Goal: Task Accomplishment & Management: Complete application form

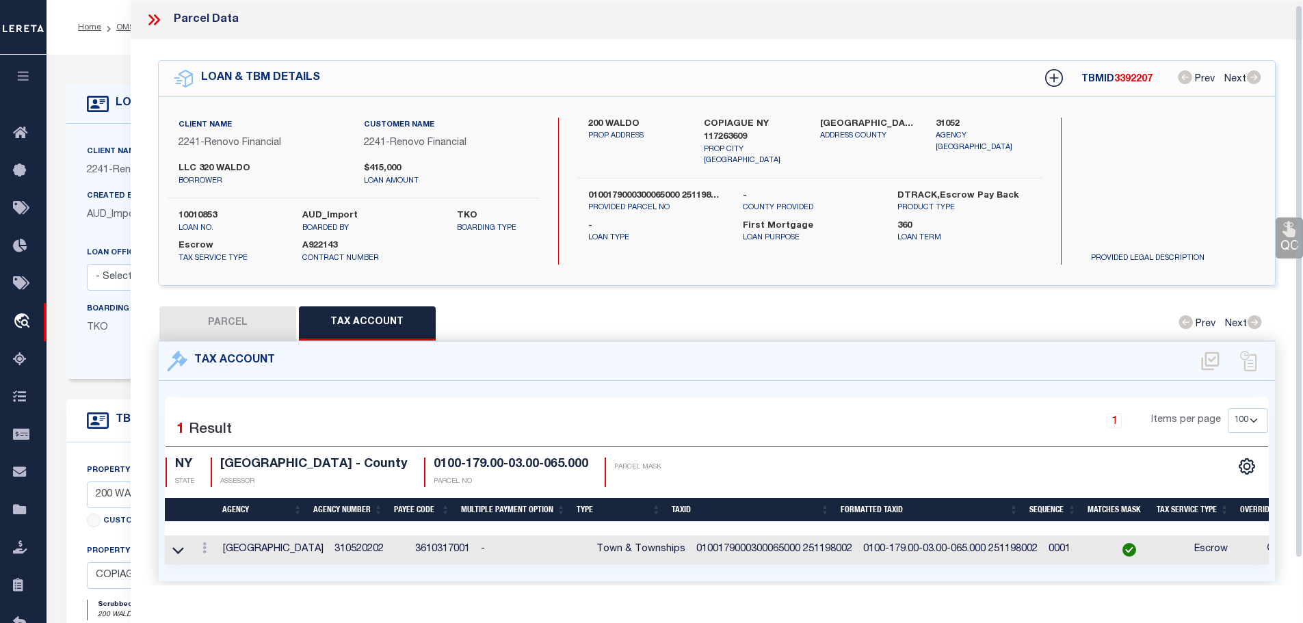
select select "100"
select select "25067"
select select "10"
select select "Escrow"
select select
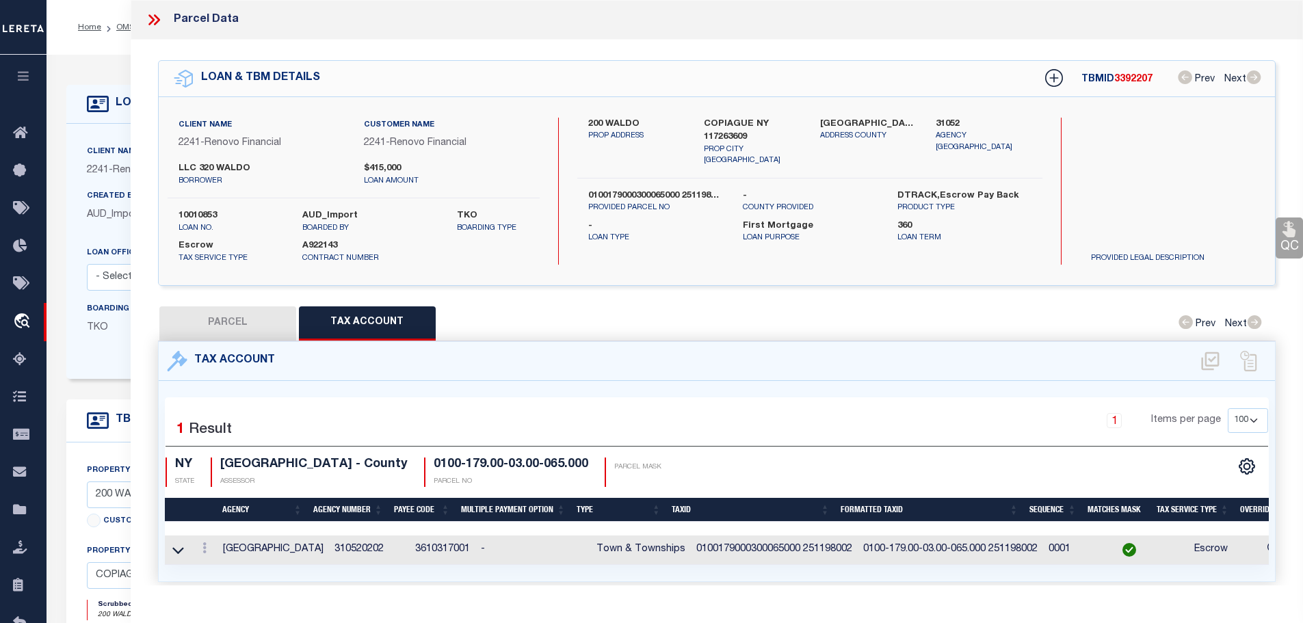
click at [153, 21] on icon at bounding box center [151, 19] width 6 height 11
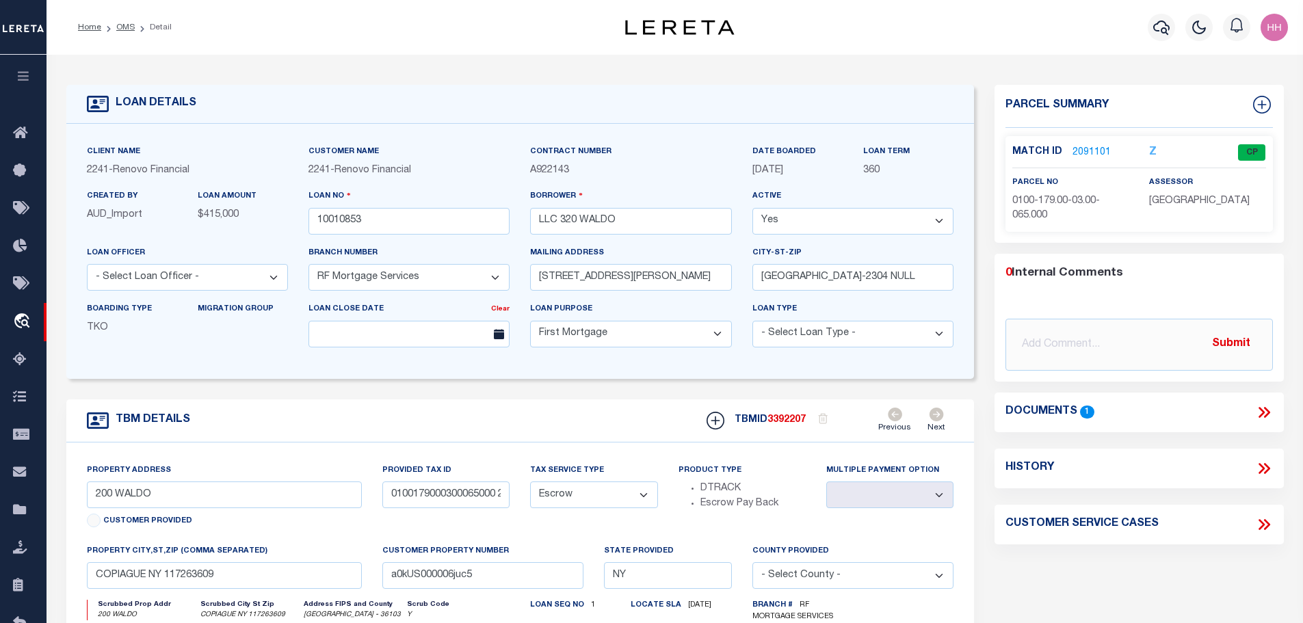
click at [110, 28] on li "OMS" at bounding box center [118, 27] width 34 height 12
click at [121, 25] on link "OMS" at bounding box center [125, 27] width 18 height 8
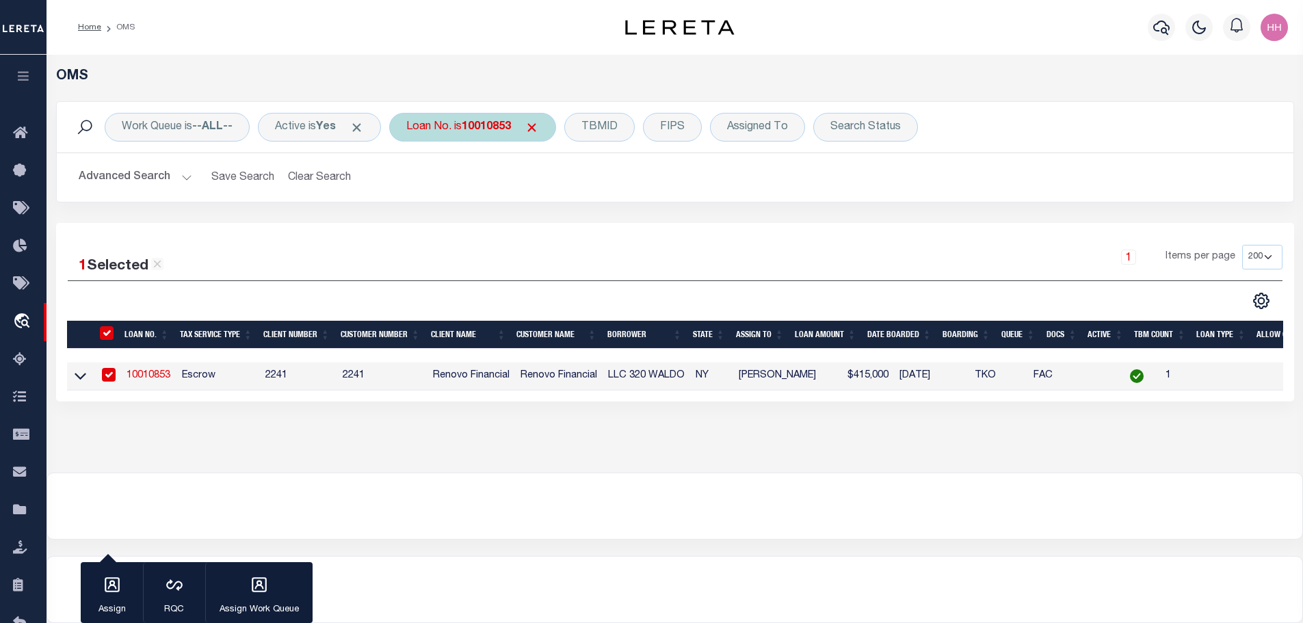
click at [483, 127] on b "10010853" at bounding box center [486, 127] width 49 height 11
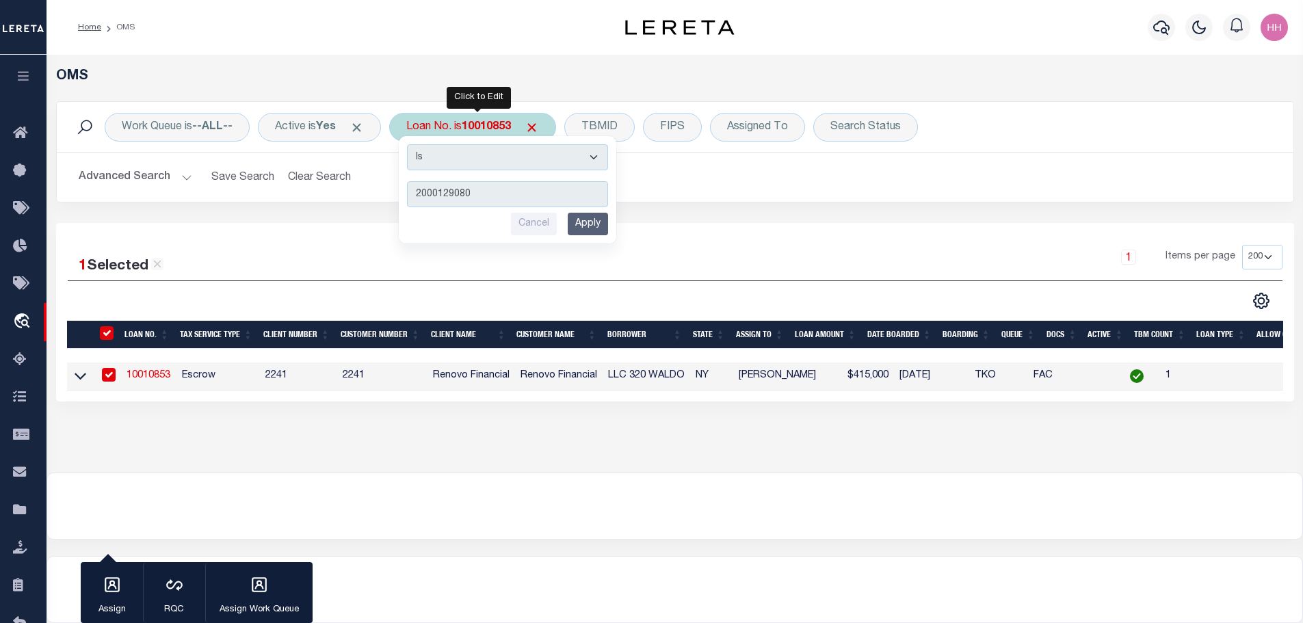
type input "2000129080"
click at [592, 221] on input "Apply" at bounding box center [588, 224] width 40 height 23
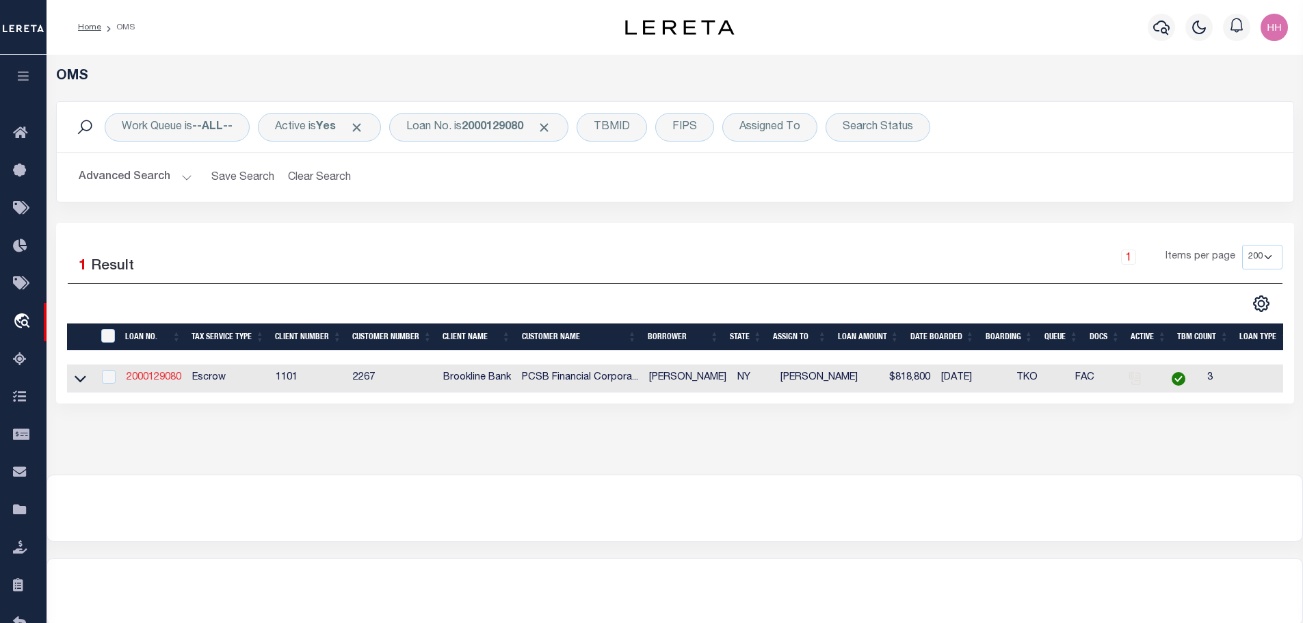
click at [157, 377] on link "2000129080" at bounding box center [154, 378] width 55 height 10
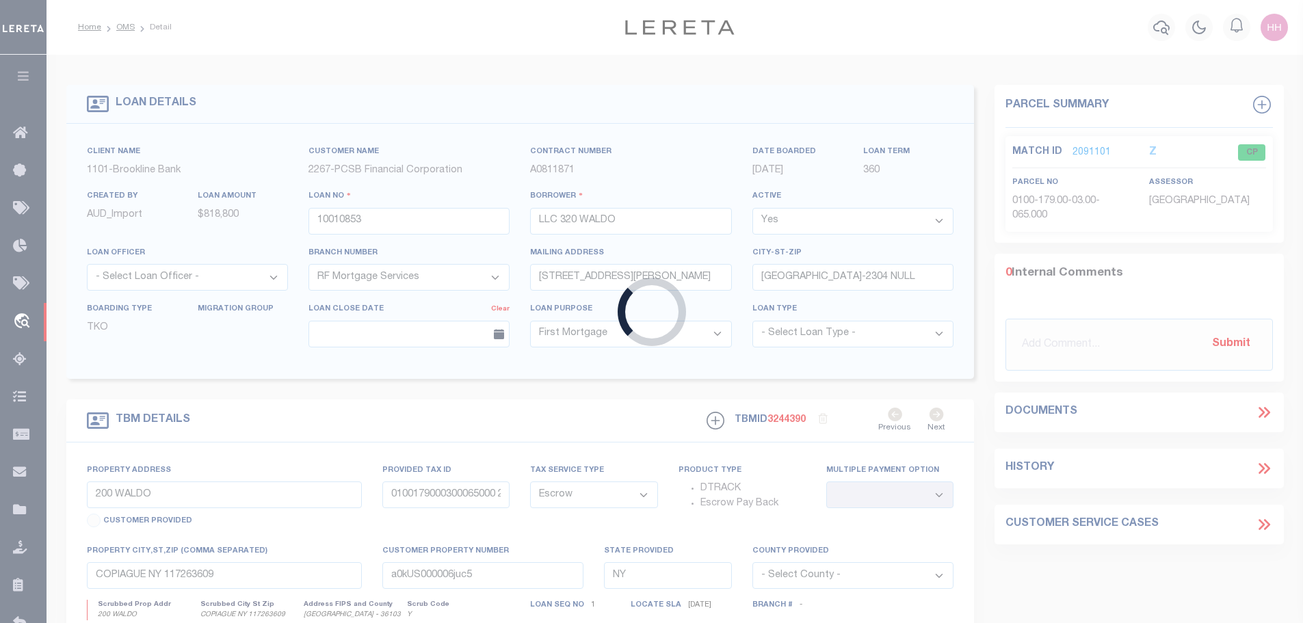
type input "2000129080"
type input "[PERSON_NAME]"
select select
type input "[STREET_ADDRESS][PERSON_NAME]"
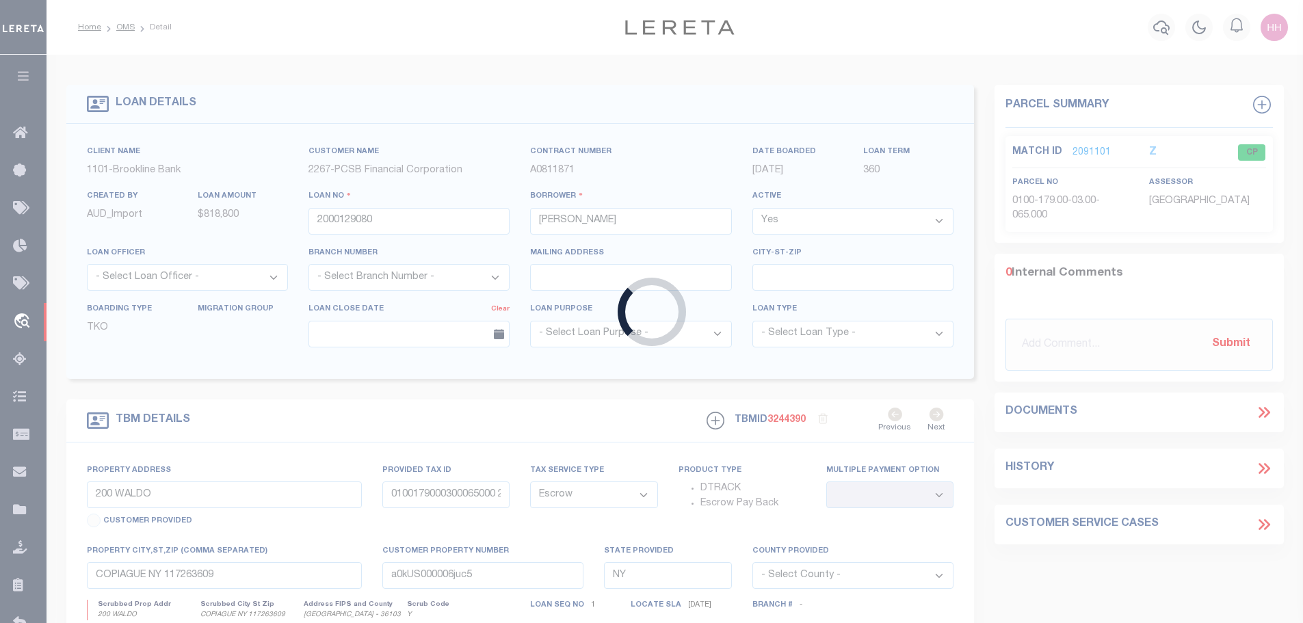
type input "1114 A 140"
type input "SYOSSET NY 11743"
type input "13770"
select select
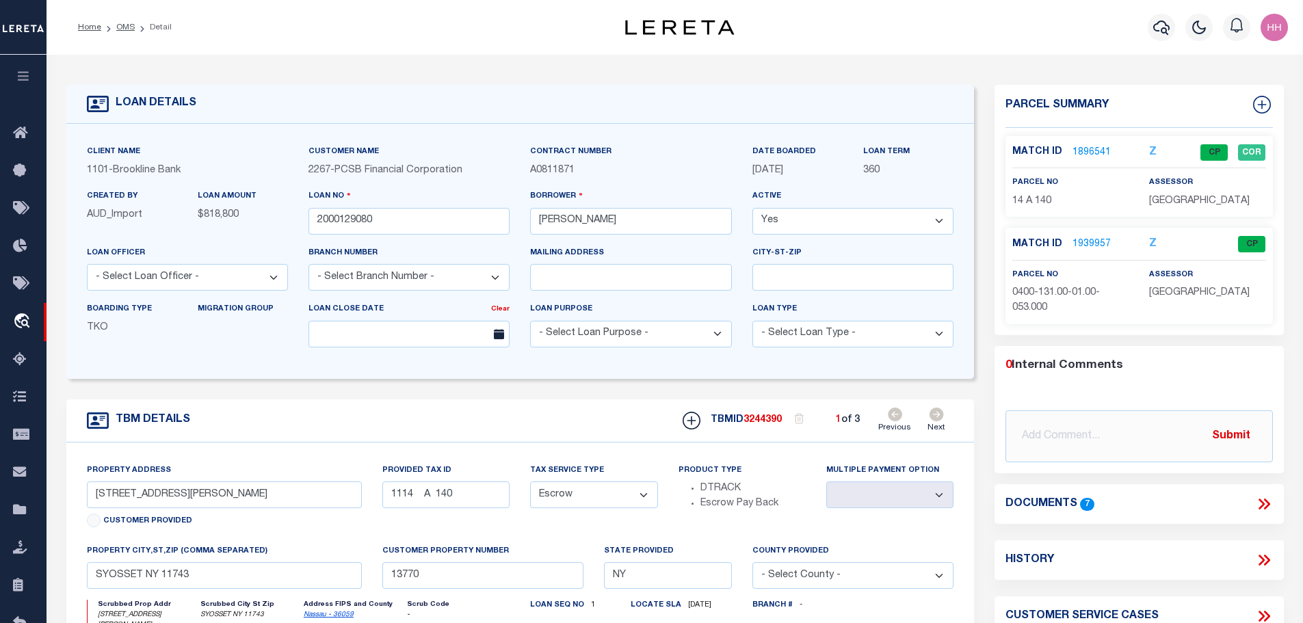
click at [1081, 150] on link "1896541" at bounding box center [1091, 153] width 38 height 14
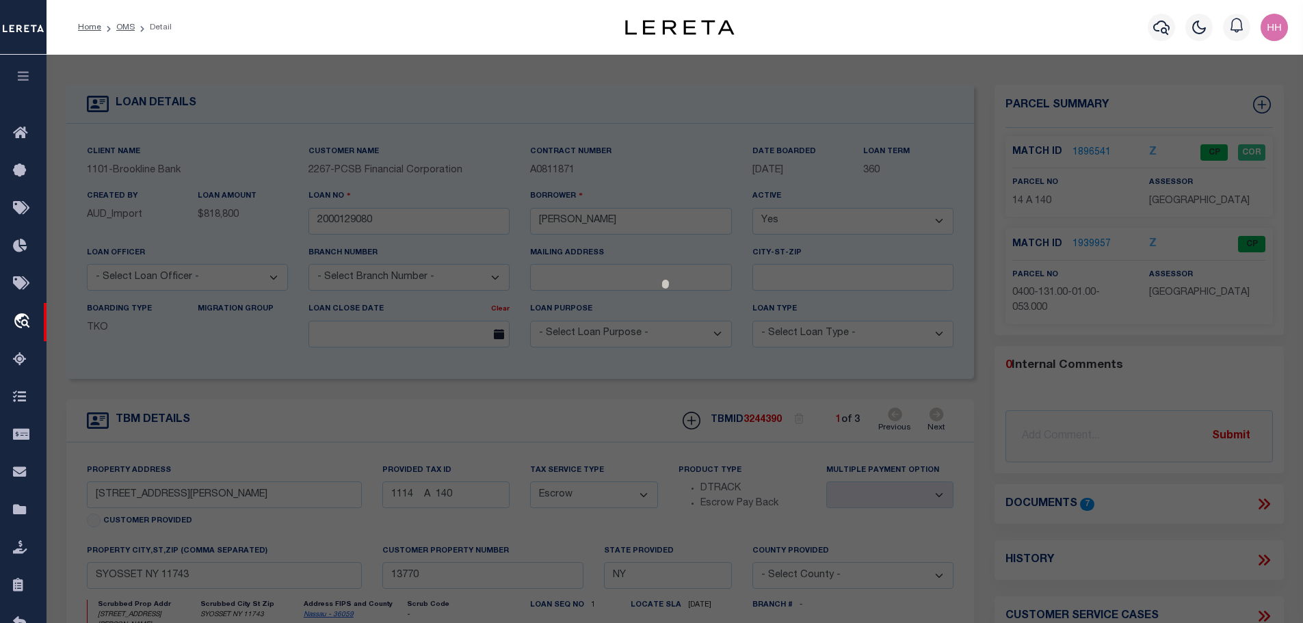
select select "AS"
select select
checkbox input "false"
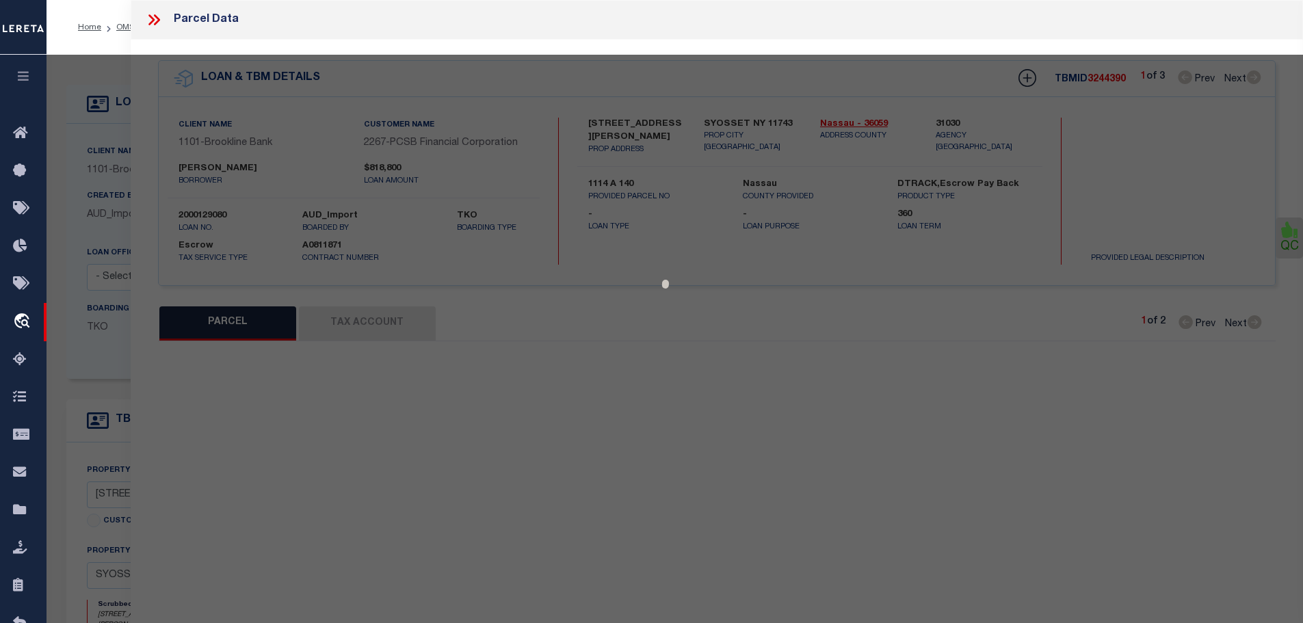
select select "CP"
type input "[PERSON_NAME]"
select select
type input "[STREET_ADDRESS][PERSON_NAME]"
checkbox input "false"
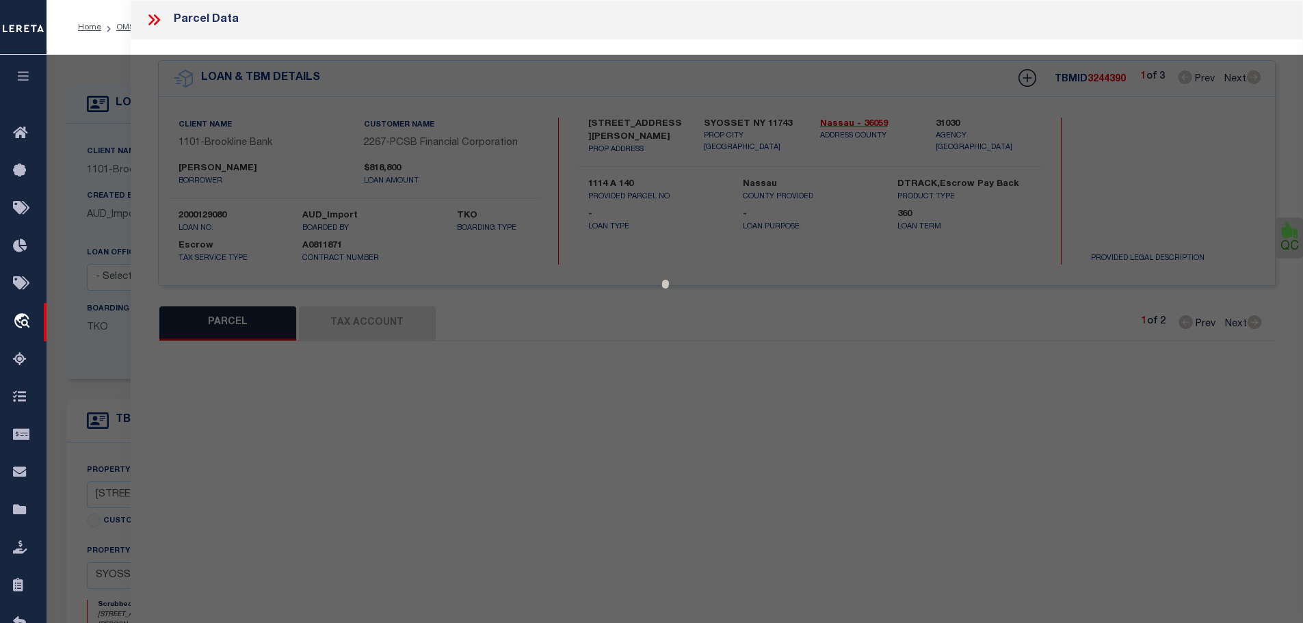
type input "SYOSSET, 11791"
type textarea "Section: 14Block: ALot: 140"
type textarea "Tax ID Special Project, Information Only - Installment Tax Years Based on Agenc…"
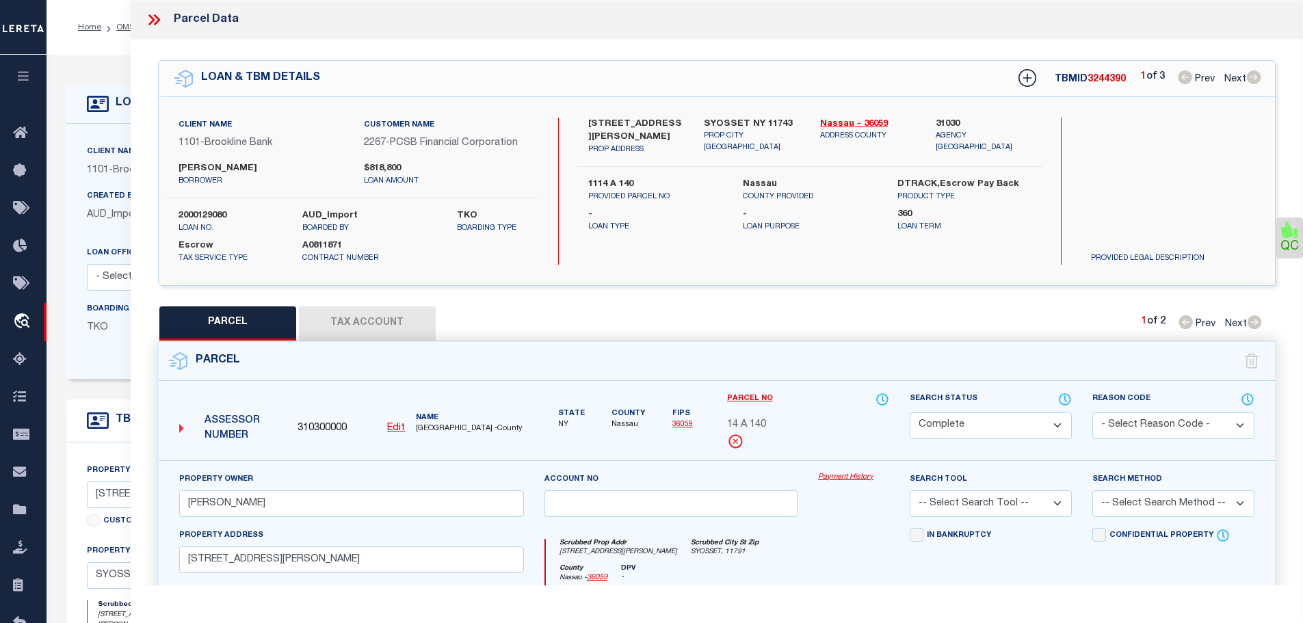
click at [362, 315] on button "Tax Account" at bounding box center [367, 323] width 137 height 34
select select "100"
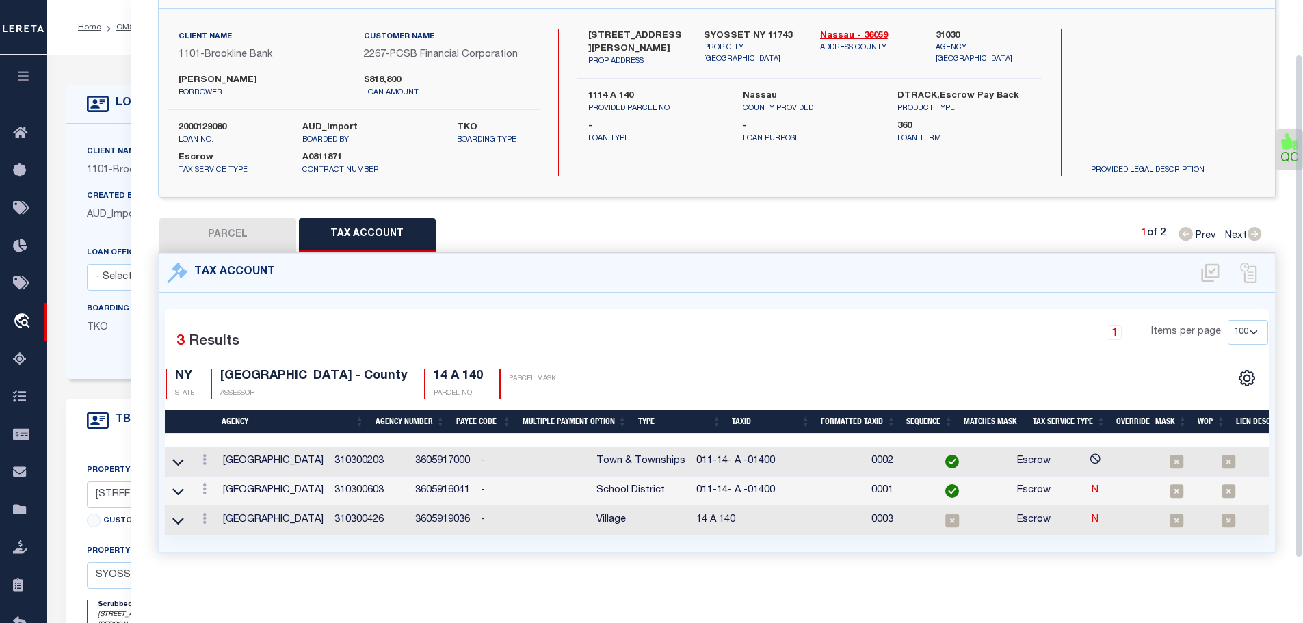
scroll to position [94, 0]
click at [201, 515] on link at bounding box center [204, 520] width 15 height 11
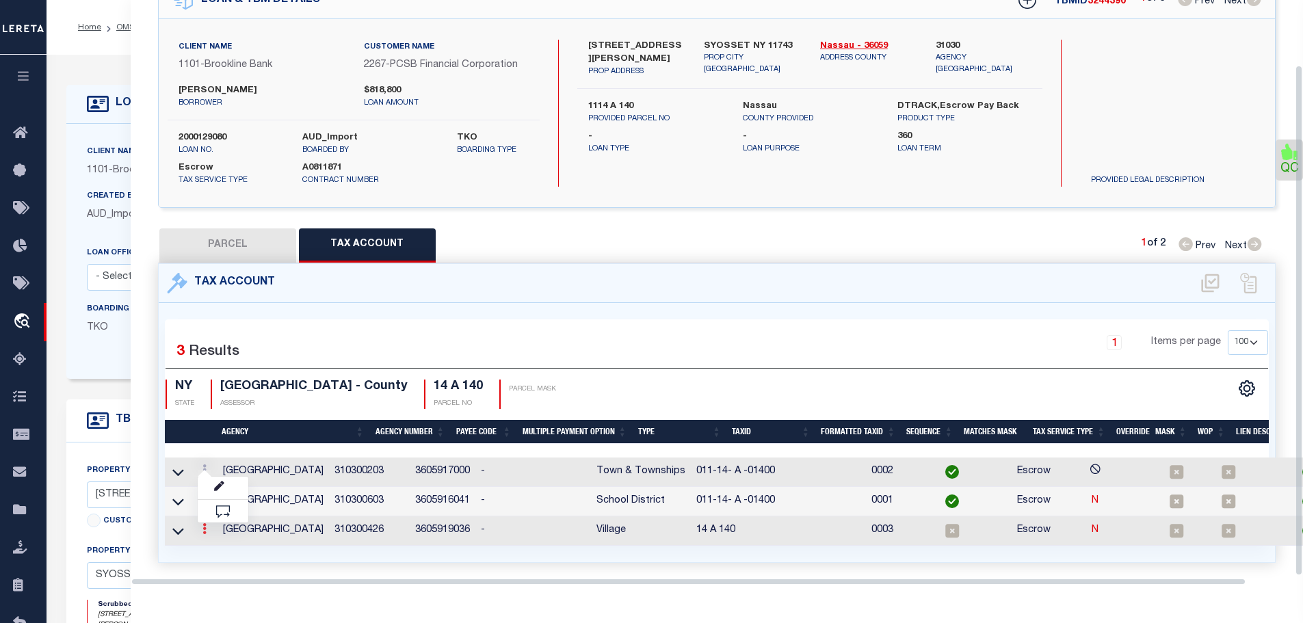
scroll to position [75, 0]
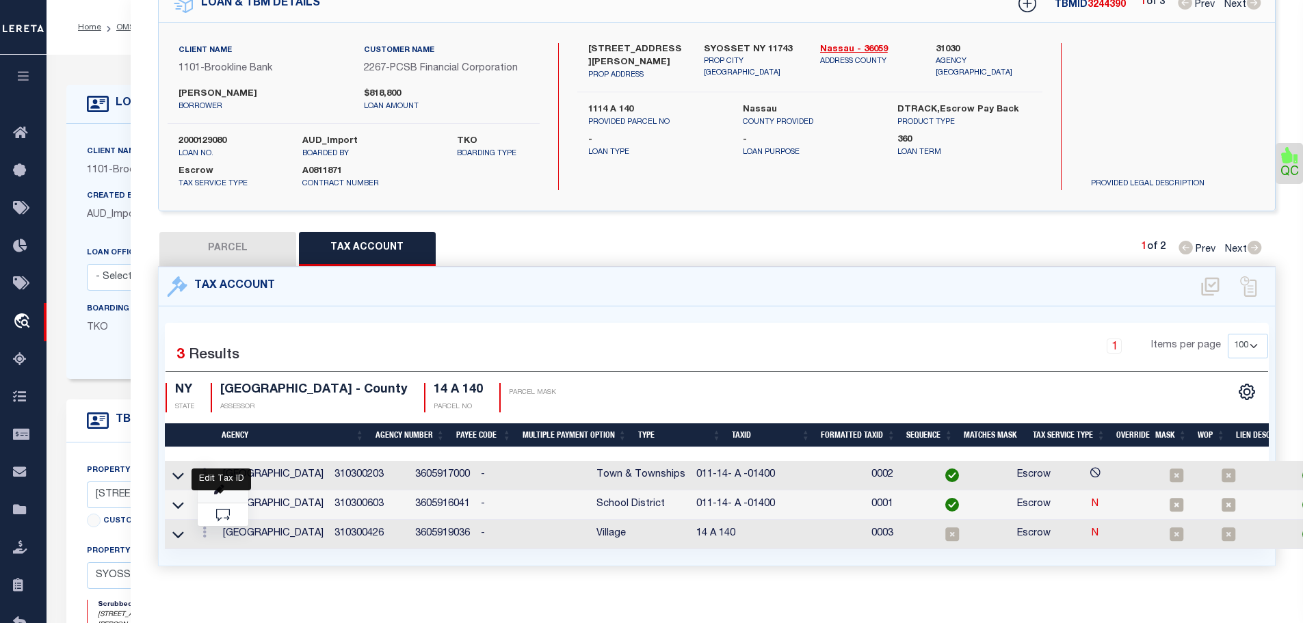
click at [220, 485] on icon "" at bounding box center [219, 490] width 10 height 10
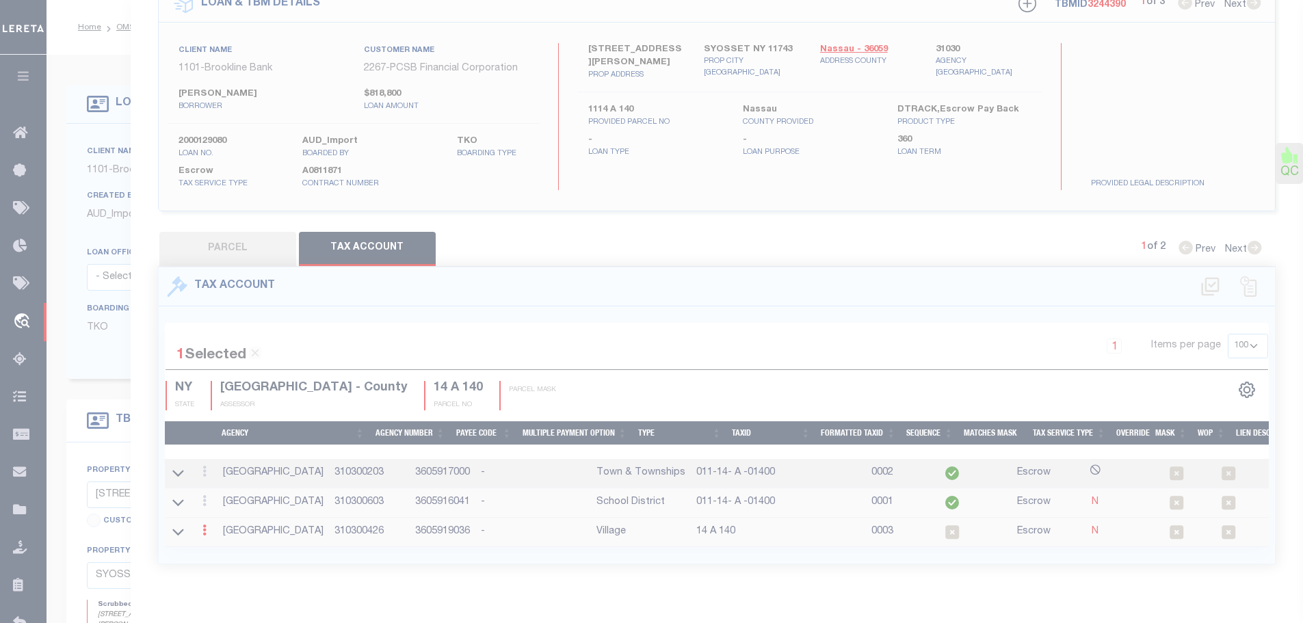
type input "14 A 140"
type textarea "$$-##&#X-$$$$& *XXXXX ##### $$-##&#X-$$$$&"
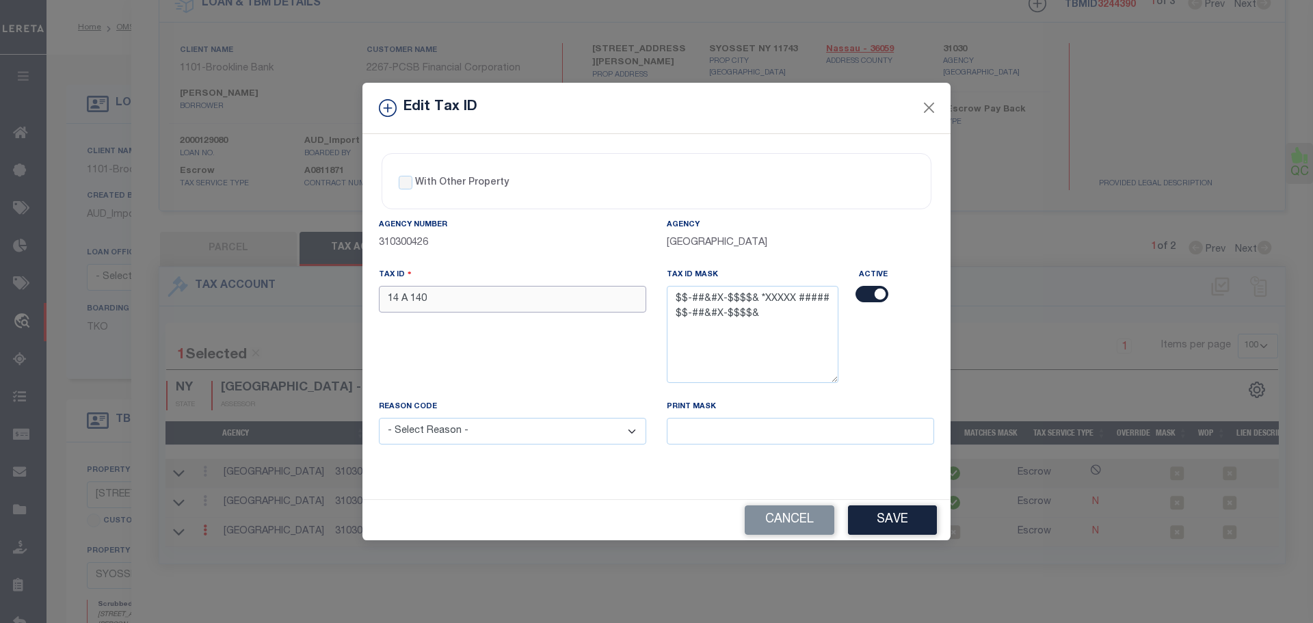
click at [493, 293] on input "14 A 140" at bounding box center [512, 299] width 267 height 27
paste input "- A -0140"
type input "14- A -01400"
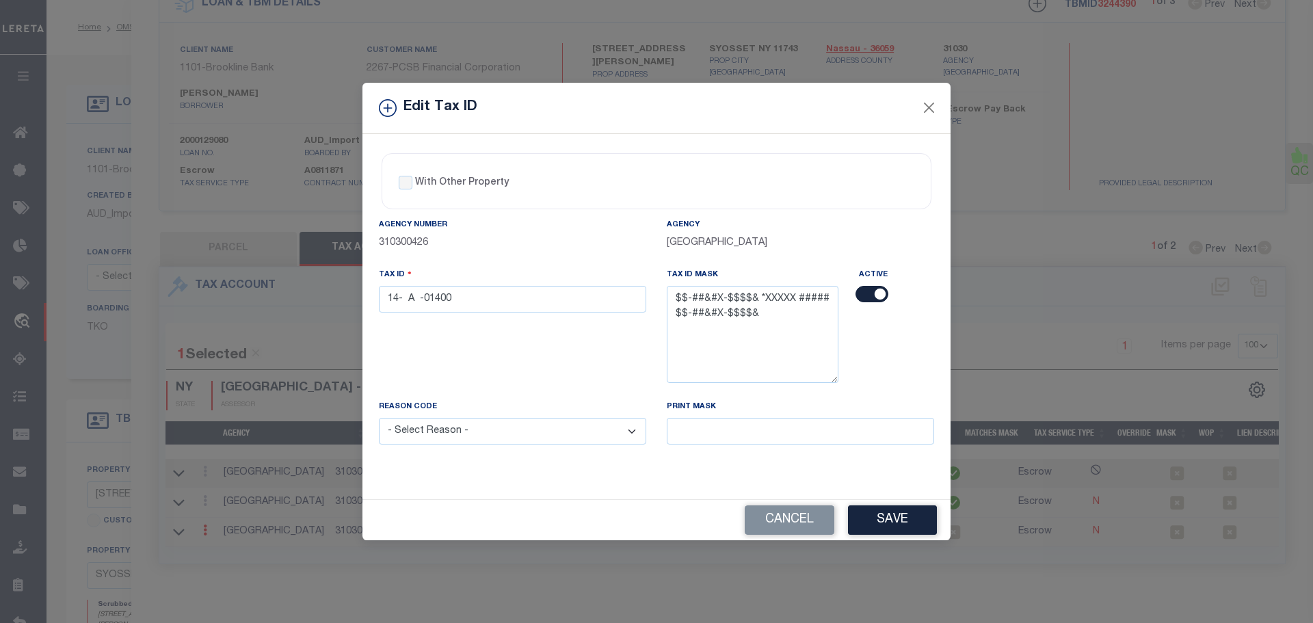
click at [620, 431] on select "- Select Reason - 099 - Other (Provide additional detail) ACT - Agency Changed …" at bounding box center [512, 431] width 267 height 27
select select "ACT"
click at [379, 419] on select "- Select Reason - 099 - Other (Provide additional detail) ACT - Agency Changed …" at bounding box center [512, 431] width 267 height 27
click at [881, 517] on button "Save" at bounding box center [892, 519] width 89 height 29
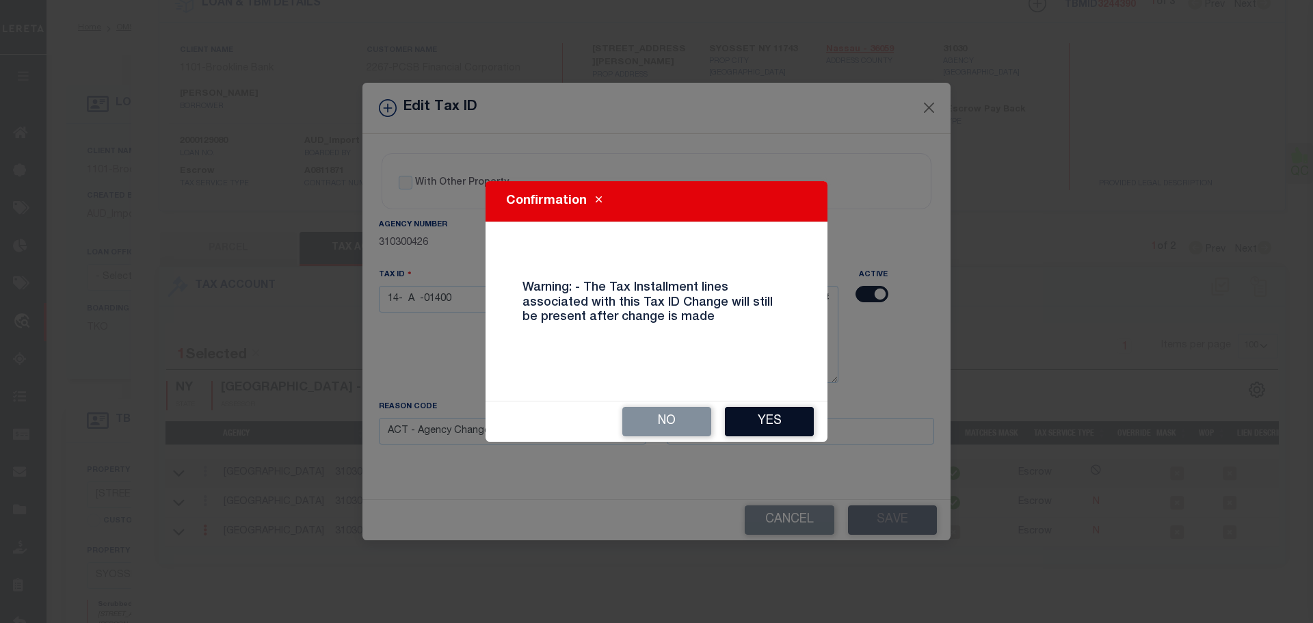
click at [782, 417] on button "Yes" at bounding box center [769, 421] width 89 height 29
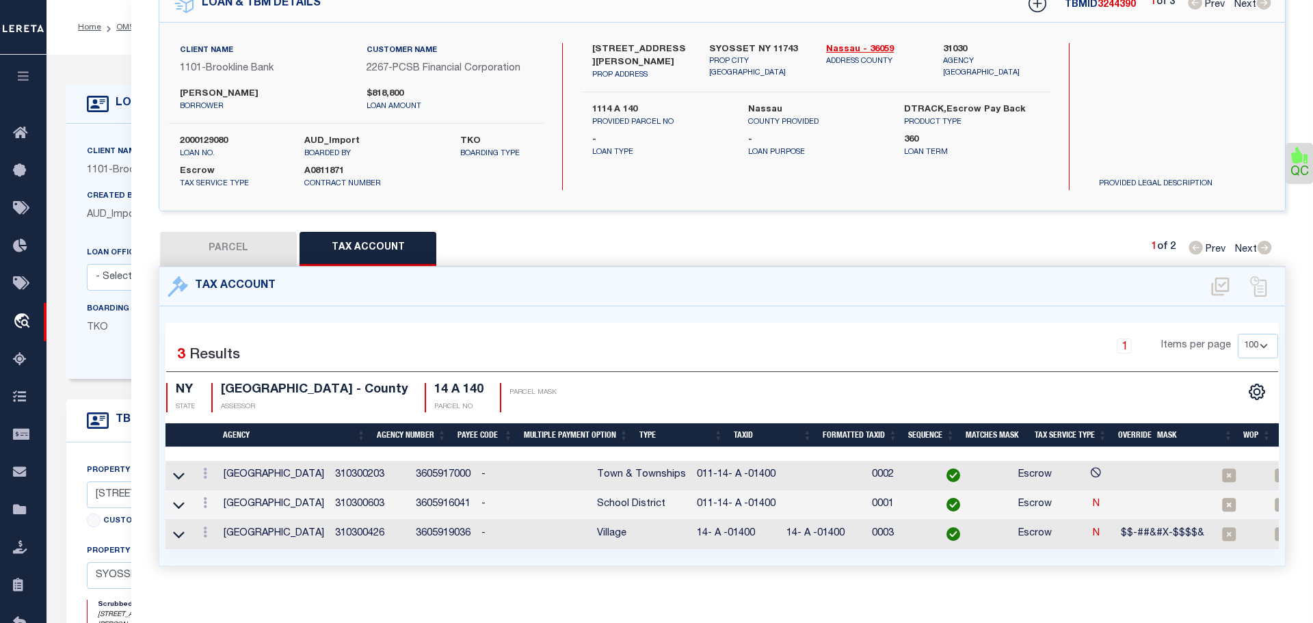
select select
click at [201, 499] on link at bounding box center [204, 504] width 15 height 11
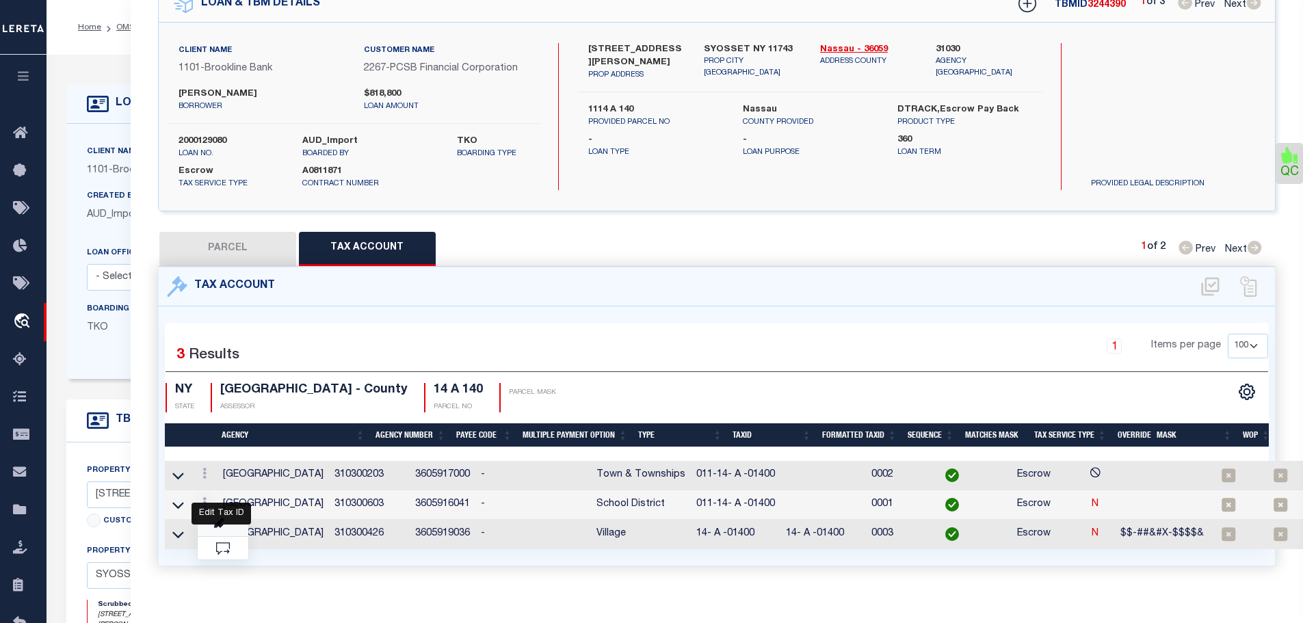
click at [219, 520] on icon at bounding box center [219, 523] width 10 height 10
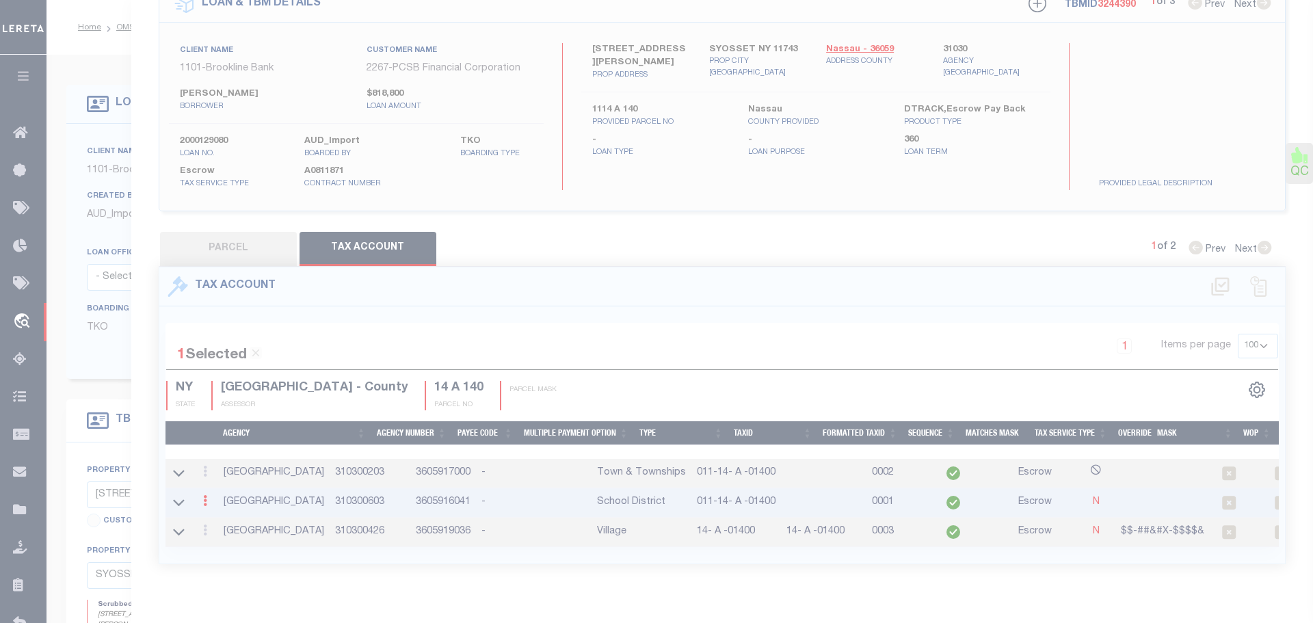
type input "011-14- A -01400"
type textarea "&&$-$$-##&#X-$$$$&*XXXXX ##### $$$-$$-&&&&&-$$$$$ $$$-$$-$$$ -$$$$$ &&$-$$-##&#…"
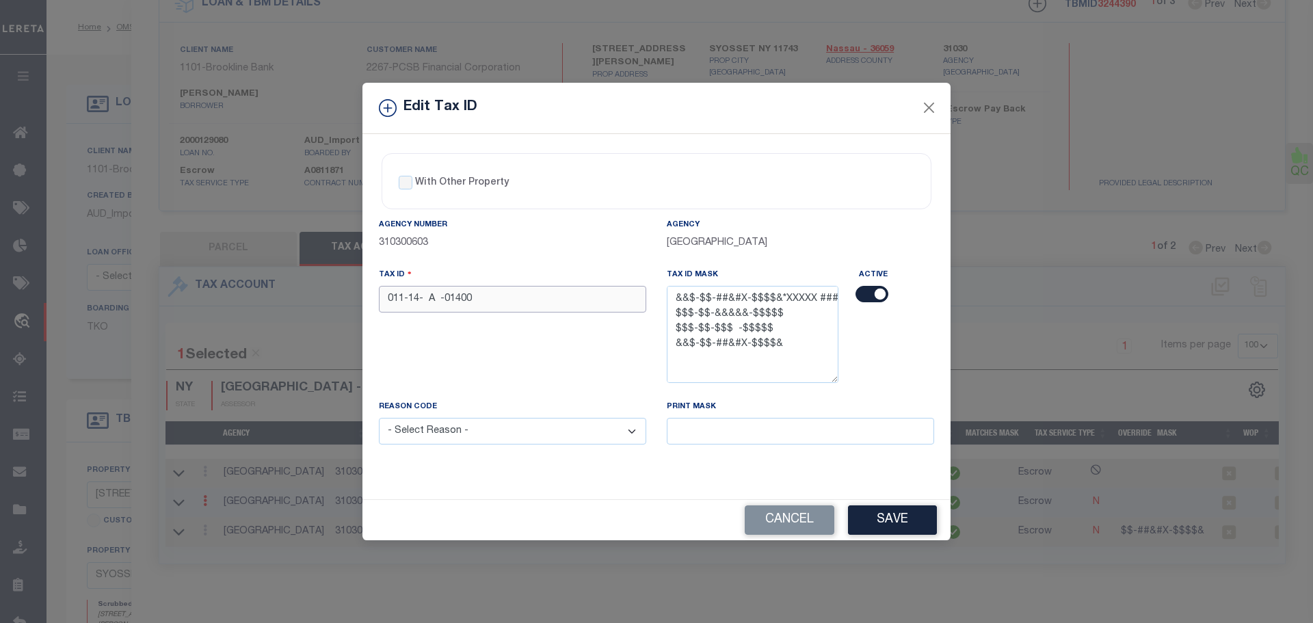
click at [463, 296] on input "011-14- A -01400" at bounding box center [512, 299] width 267 height 27
paste input "text"
type input "14- A -01400"
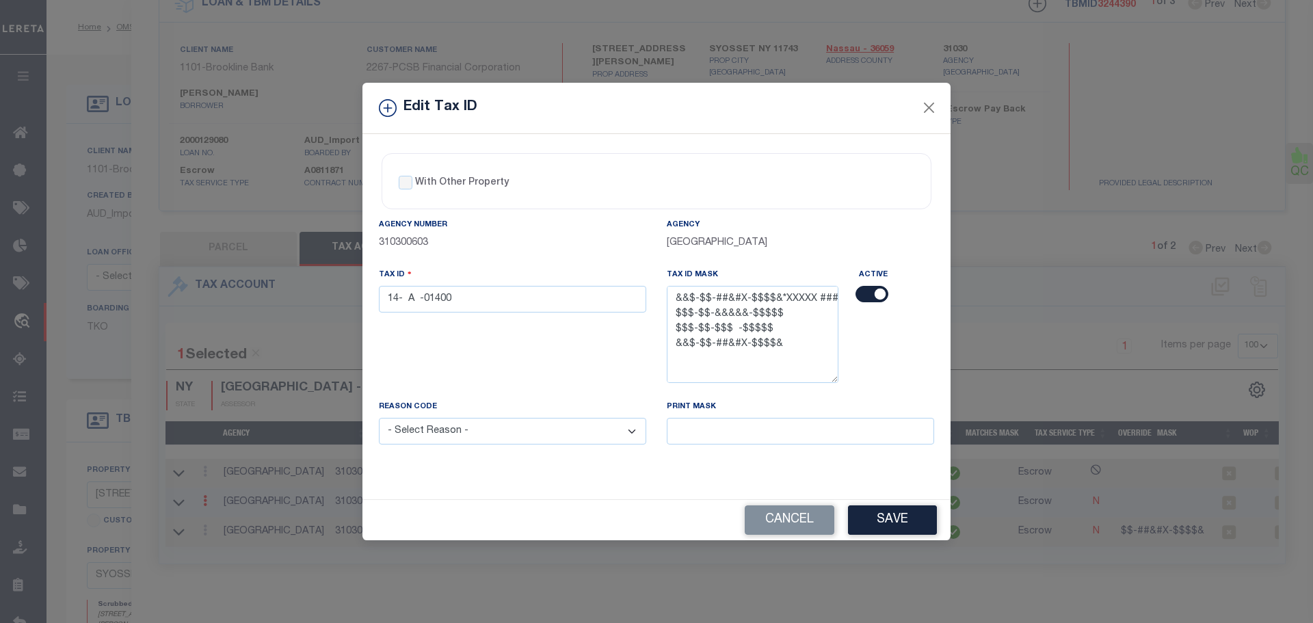
click at [641, 437] on select "- Select Reason - 099 - Other (Provide additional detail) ACT - Agency Changed …" at bounding box center [512, 431] width 267 height 27
select select "ACT"
click at [379, 419] on select "- Select Reason - 099 - Other (Provide additional detail) ACT - Agency Changed …" at bounding box center [512, 431] width 267 height 27
click at [886, 518] on button "Save" at bounding box center [892, 519] width 89 height 29
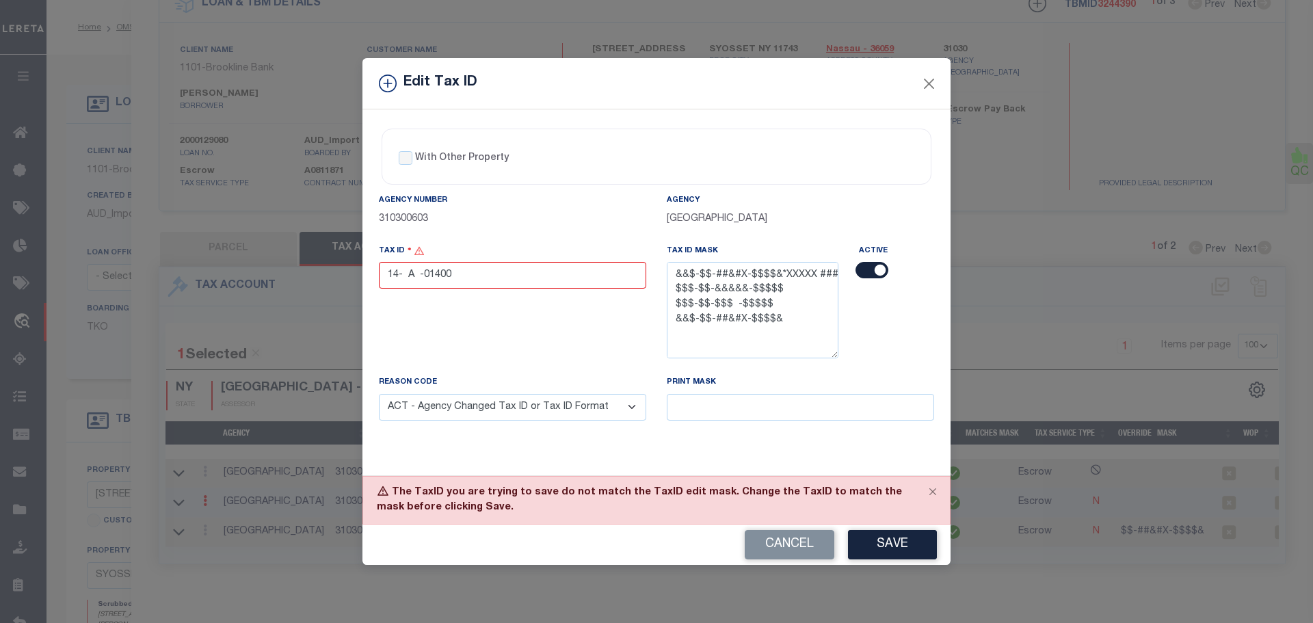
click at [806, 549] on button "Cancel" at bounding box center [790, 544] width 90 height 29
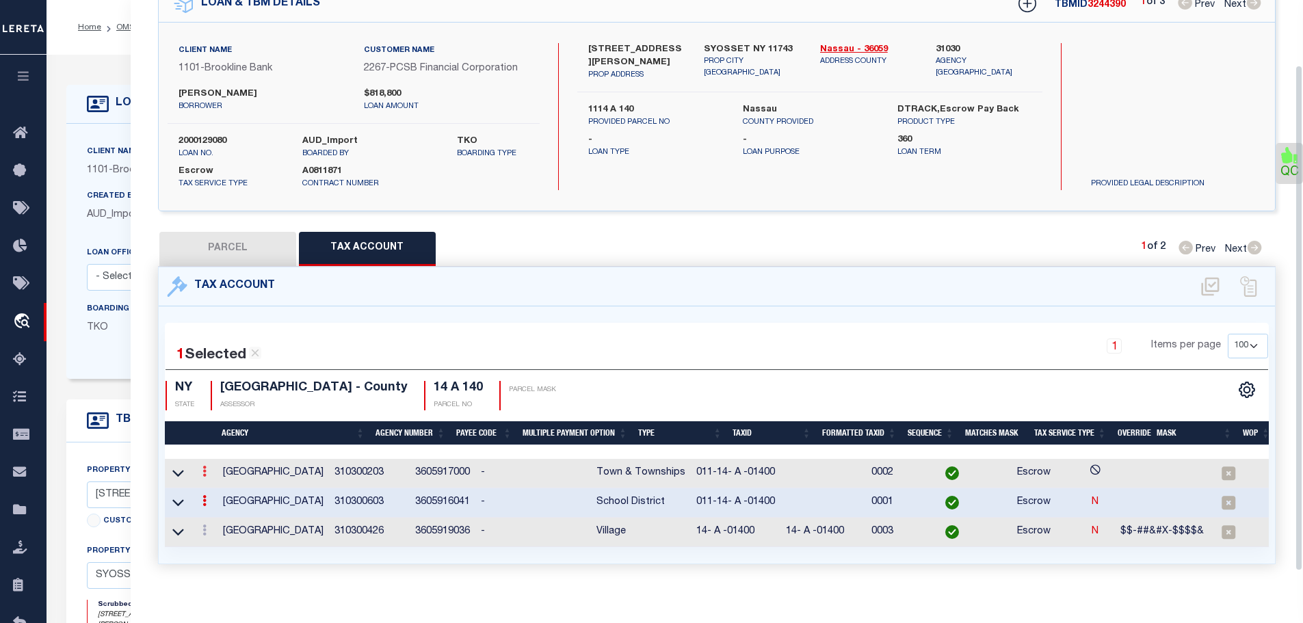
click at [211, 468] on link at bounding box center [204, 473] width 15 height 11
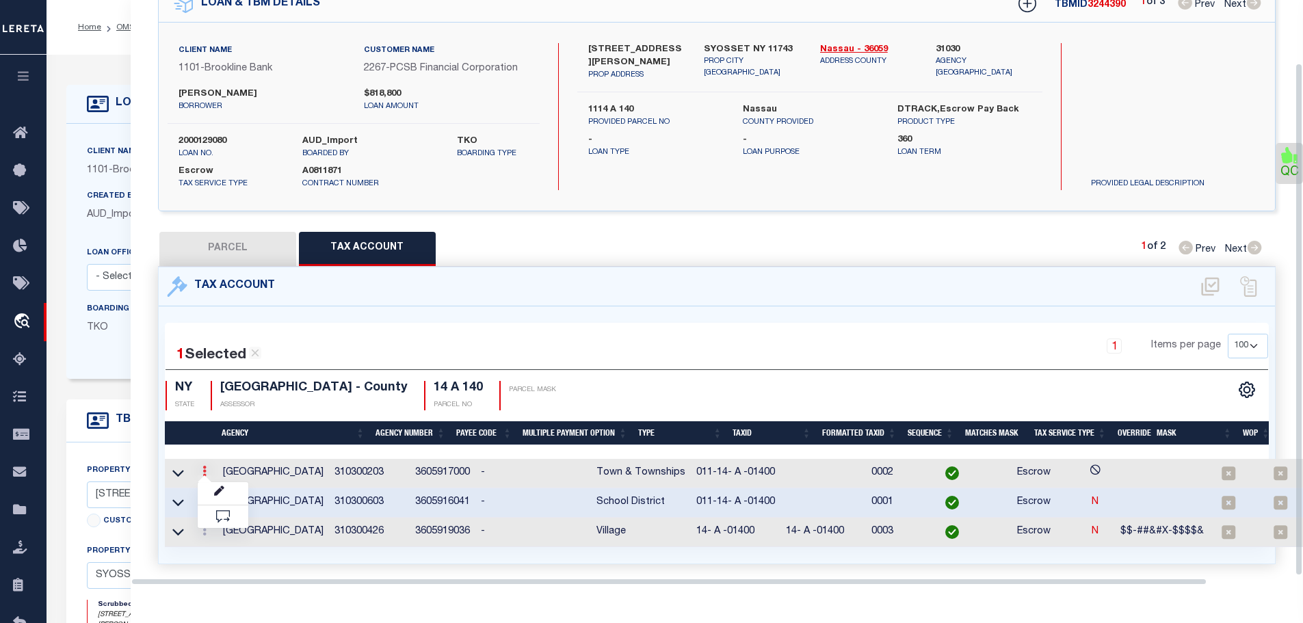
scroll to position [72, 0]
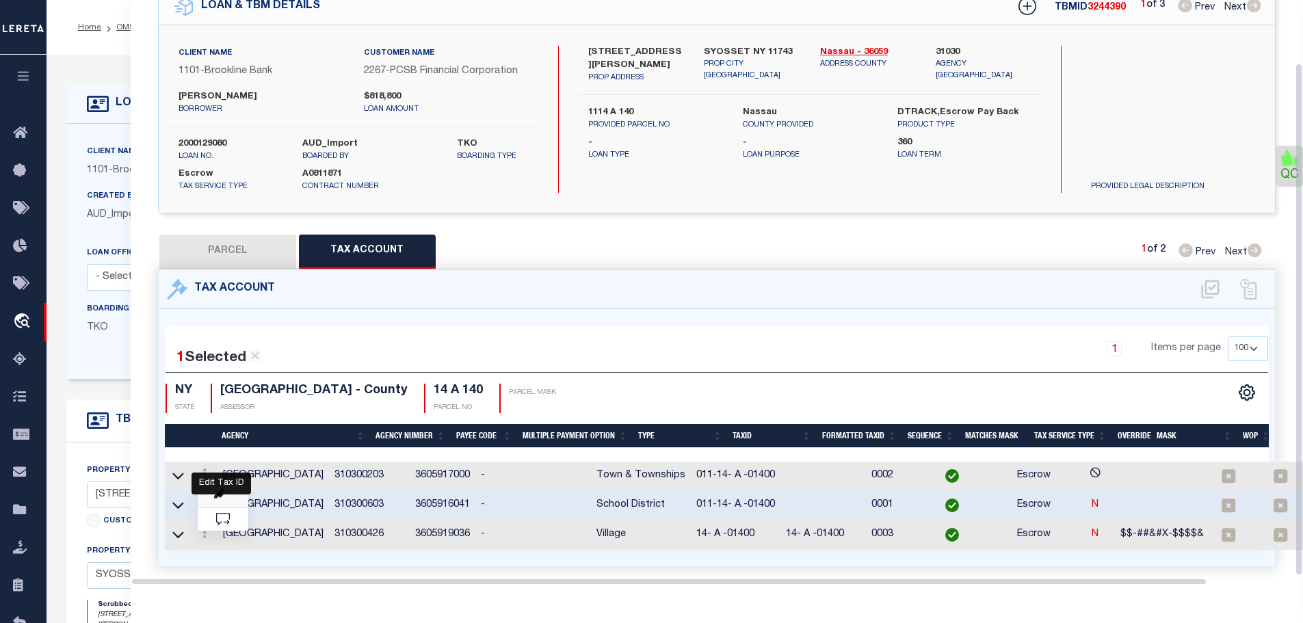
click at [221, 489] on icon at bounding box center [219, 494] width 10 height 10
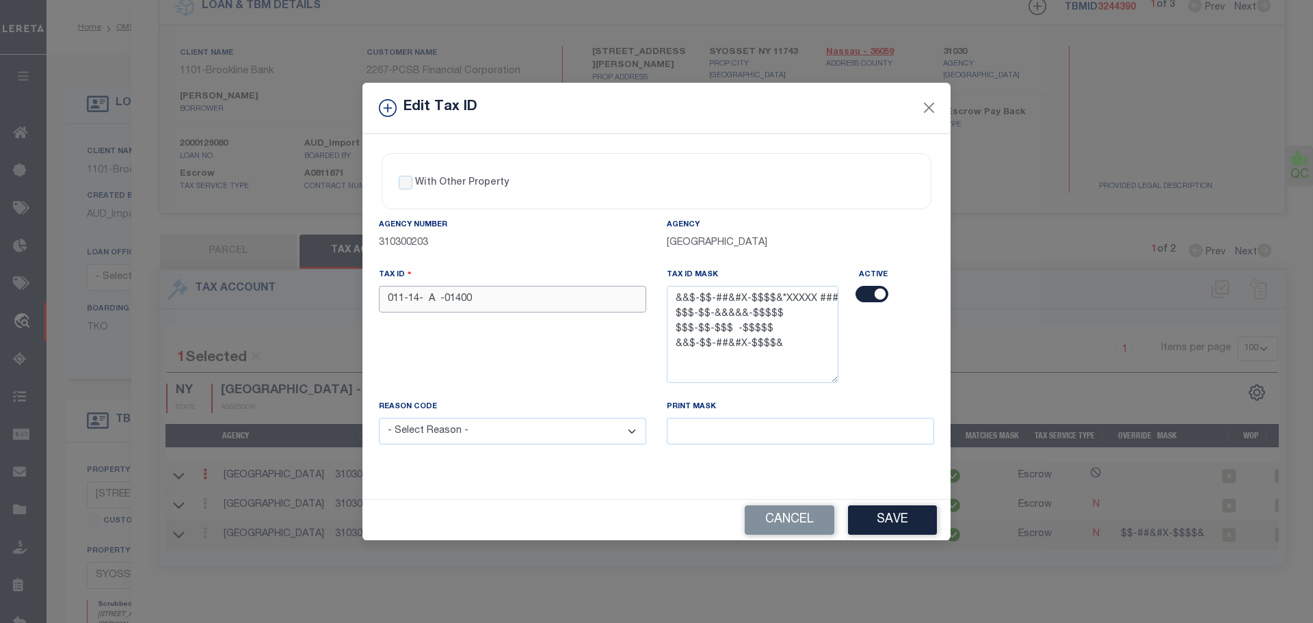
click at [488, 299] on input "011-14- A -01400" at bounding box center [512, 299] width 267 height 27
paste input "text"
type input "14- A -01400"
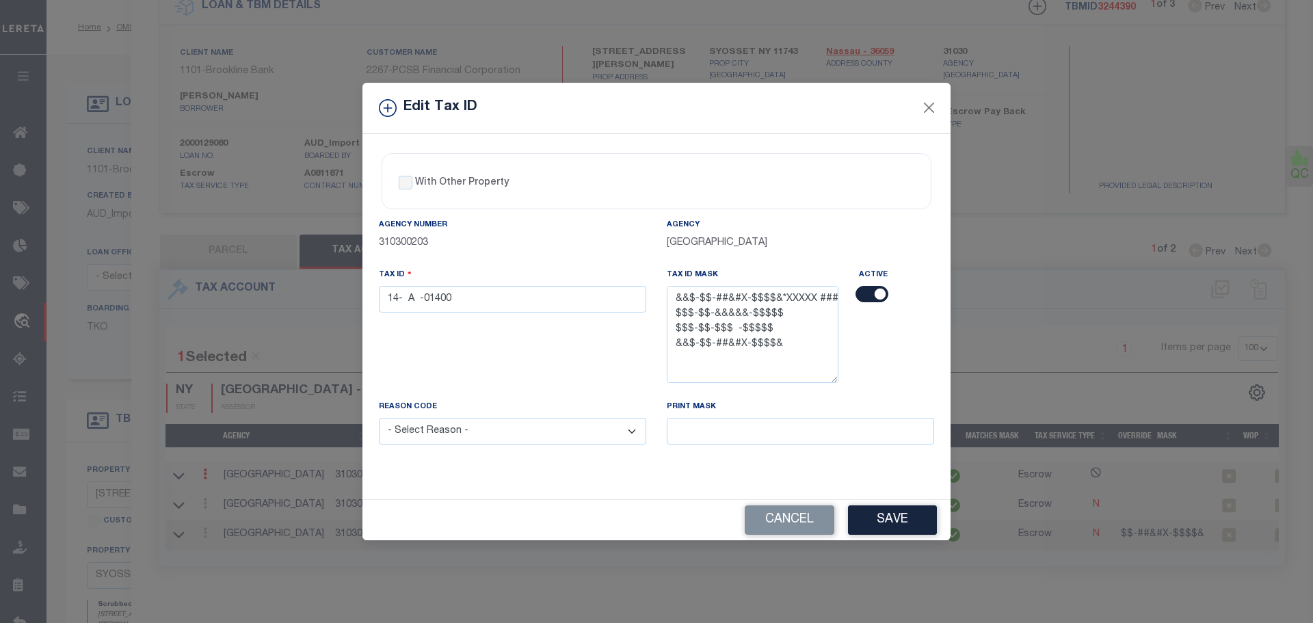
click at [486, 430] on select "- Select Reason - 099 - Other (Provide additional detail) ACT - Agency Changed …" at bounding box center [512, 431] width 267 height 27
select select "ACT"
click at [379, 419] on select "- Select Reason - 099 - Other (Provide additional detail) ACT - Agency Changed …" at bounding box center [512, 431] width 267 height 27
click at [867, 523] on button "Save" at bounding box center [892, 519] width 89 height 29
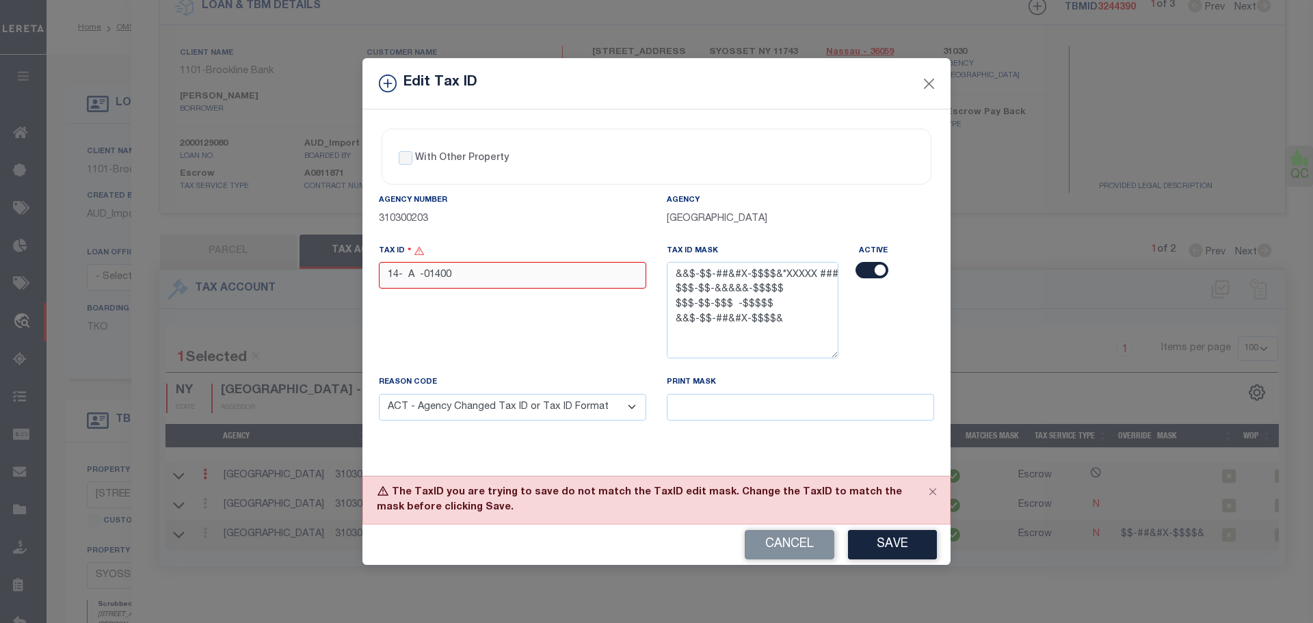
click at [480, 287] on input "14- A -01400" at bounding box center [512, 275] width 267 height 27
click at [436, 30] on div "Edit Tax ID With Other Property With Other Property Type Temporary" at bounding box center [656, 311] width 1313 height 623
click at [780, 549] on button "Cancel" at bounding box center [790, 544] width 90 height 29
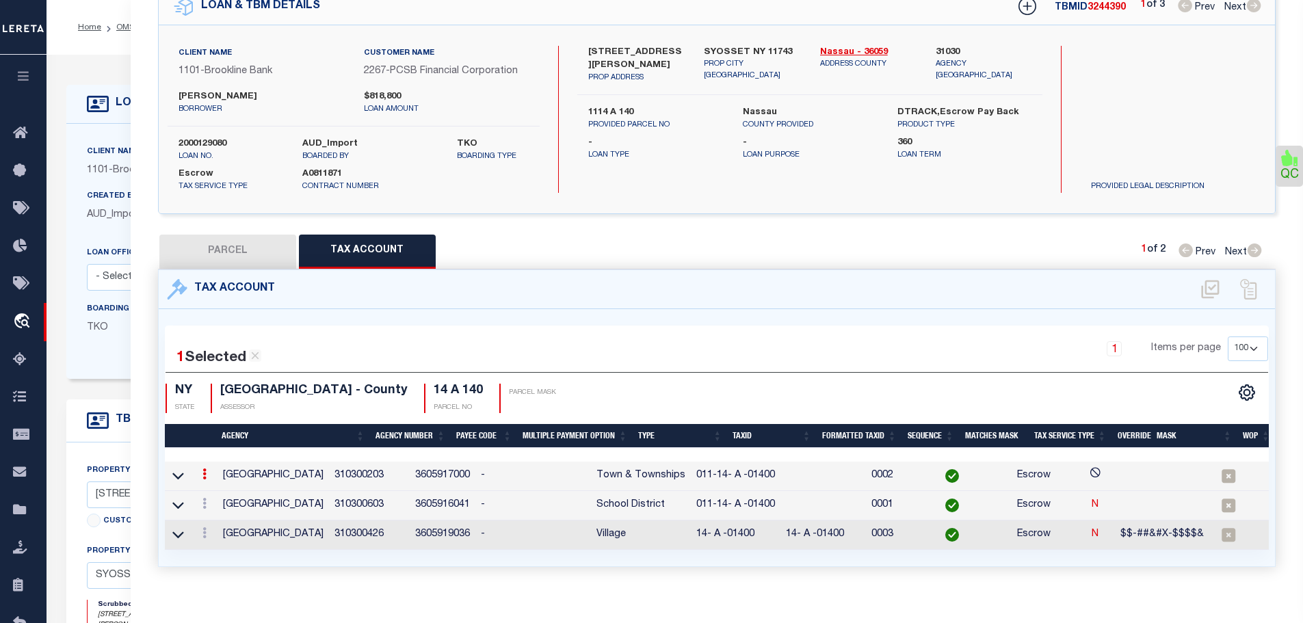
click at [776, 499] on td "011-14- A -01400" at bounding box center [736, 505] width 90 height 29
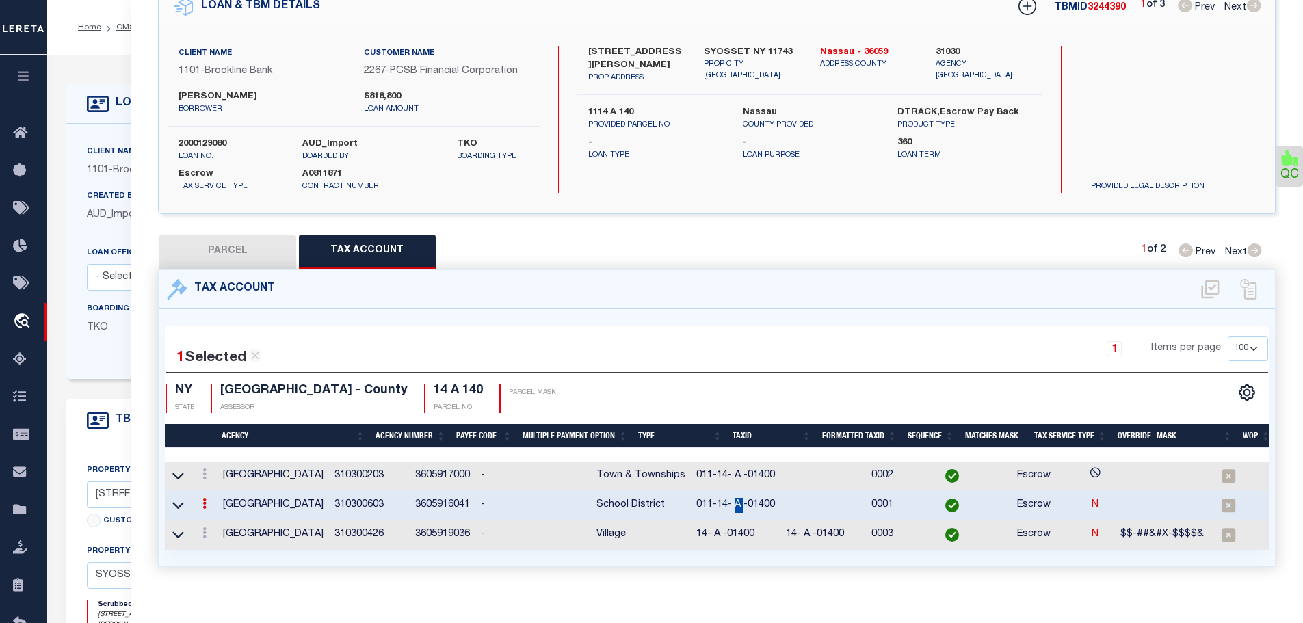
click at [776, 499] on td "011-14- A -01400" at bounding box center [736, 505] width 90 height 29
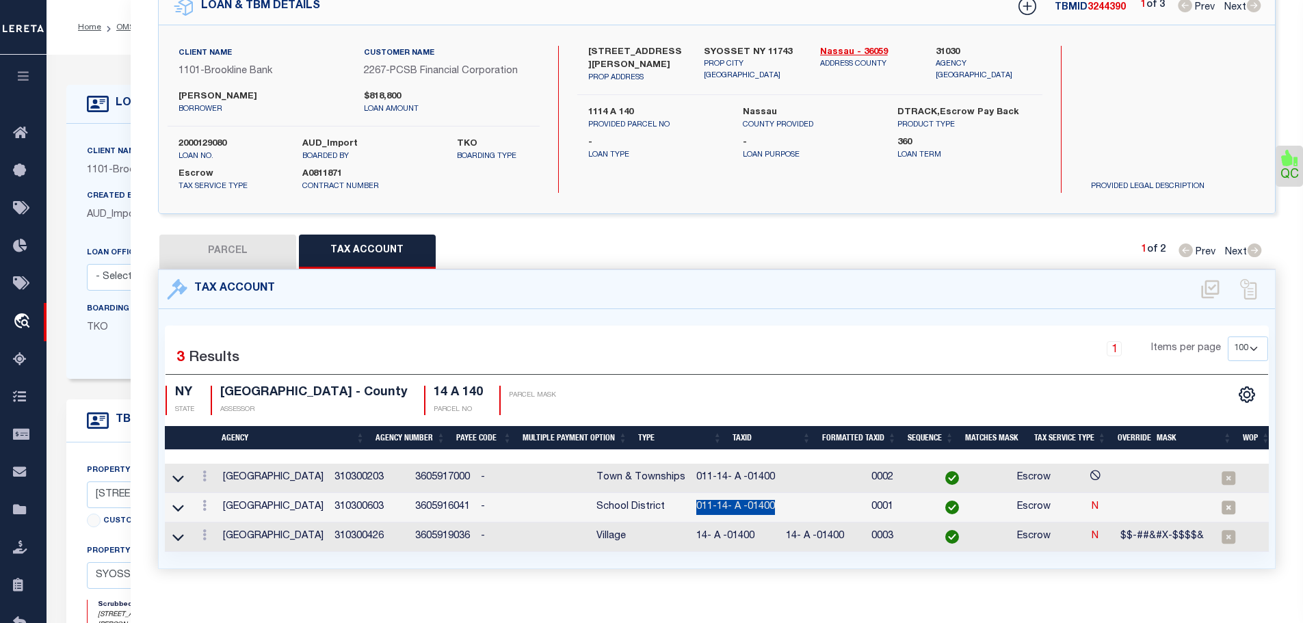
click at [776, 499] on td "011-14- A -01400" at bounding box center [736, 507] width 90 height 29
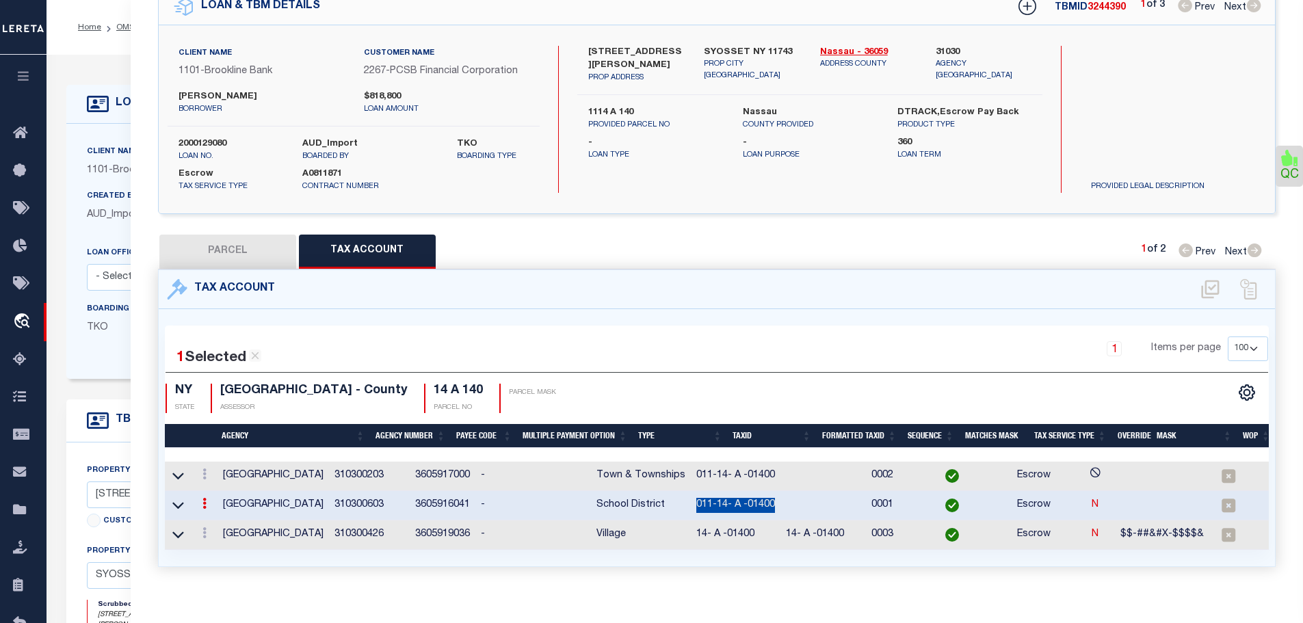
copy td "011-14- A -01400"
click at [207, 530] on icon at bounding box center [204, 532] width 4 height 11
click at [224, 485] on icon at bounding box center [219, 490] width 10 height 10
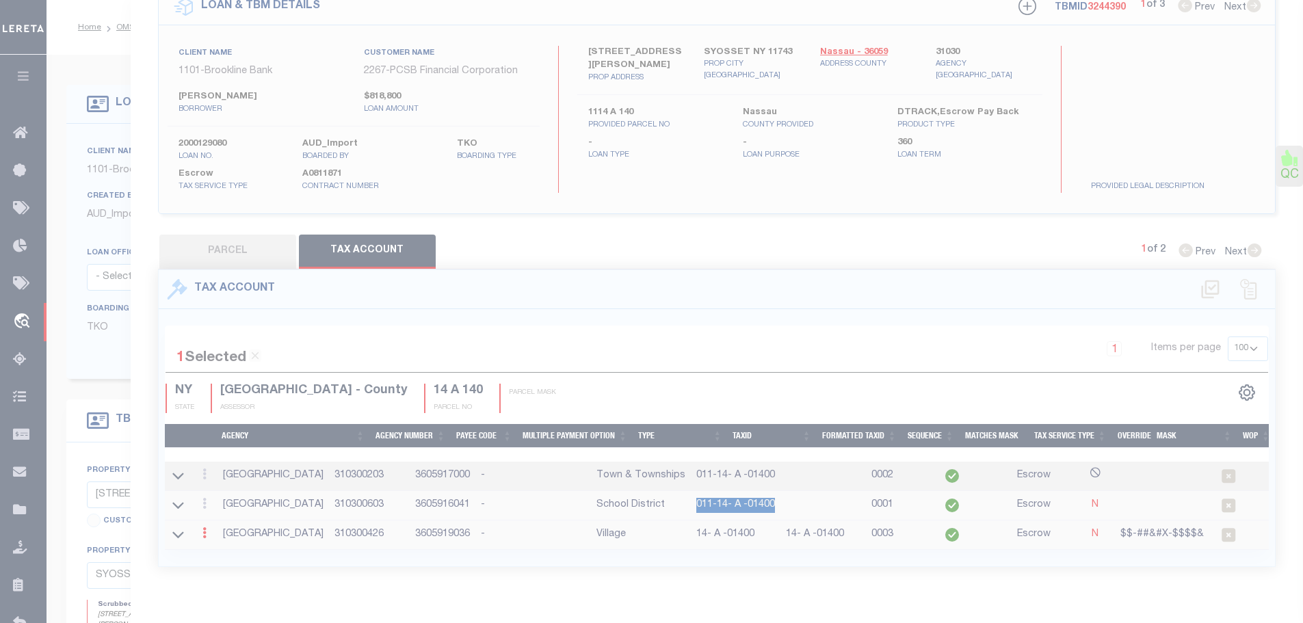
type input "14- A -01400"
type textarea "$$-##&#X-$$$$&"
select select "ACT"
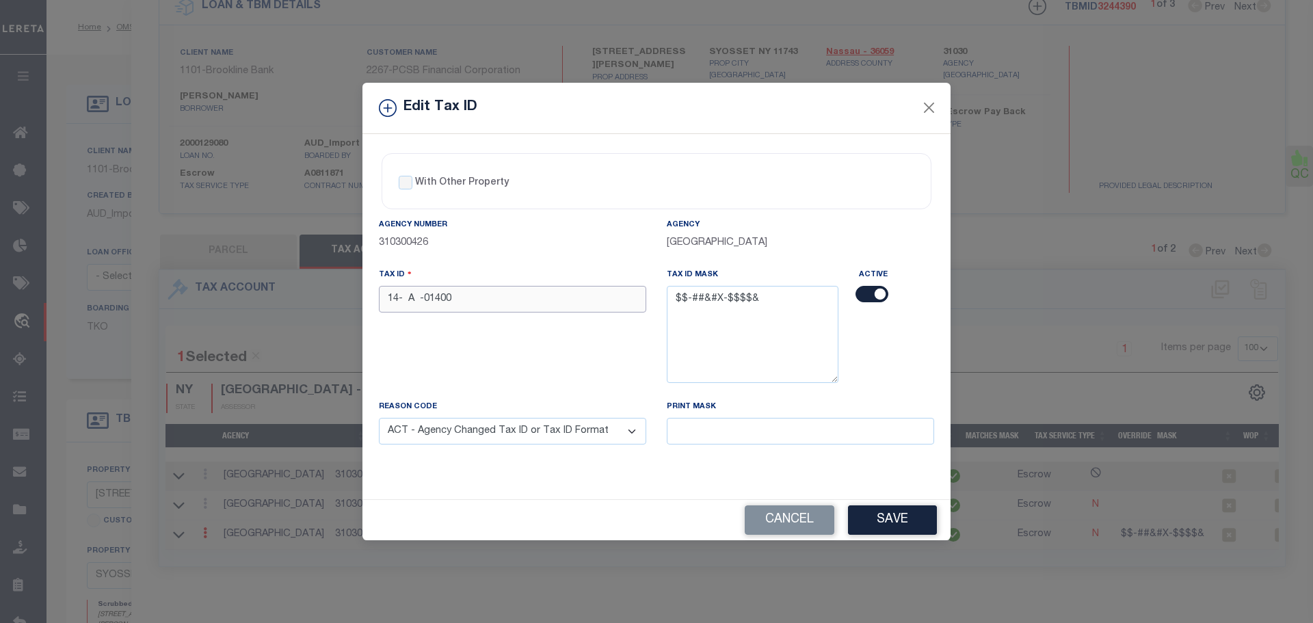
click at [515, 296] on input "14- A -01400" at bounding box center [512, 299] width 267 height 27
paste input "011-14- A -01400"
click at [906, 523] on button "Save" at bounding box center [892, 519] width 89 height 29
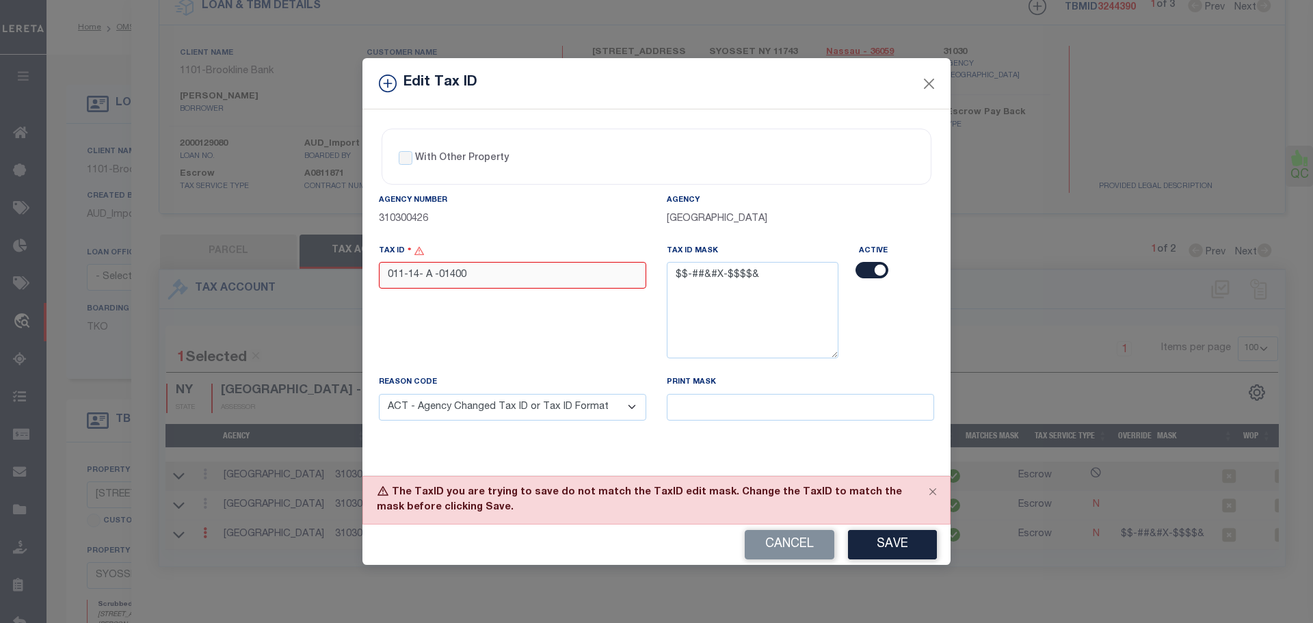
click at [485, 276] on input "011-14- A -01400" at bounding box center [512, 275] width 267 height 27
click at [441, 277] on input "011-14- A -01400" at bounding box center [512, 275] width 267 height 27
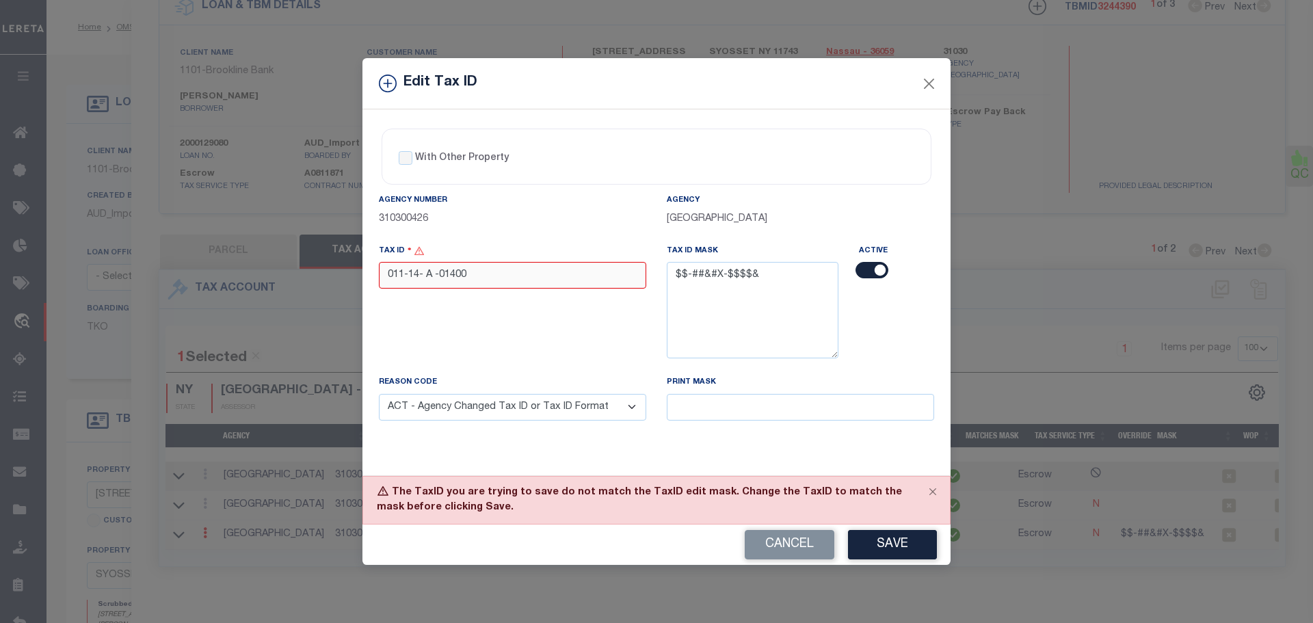
click at [441, 277] on input "011-14- A -01400" at bounding box center [512, 275] width 267 height 27
click at [934, 79] on button "Close" at bounding box center [930, 84] width 18 height 18
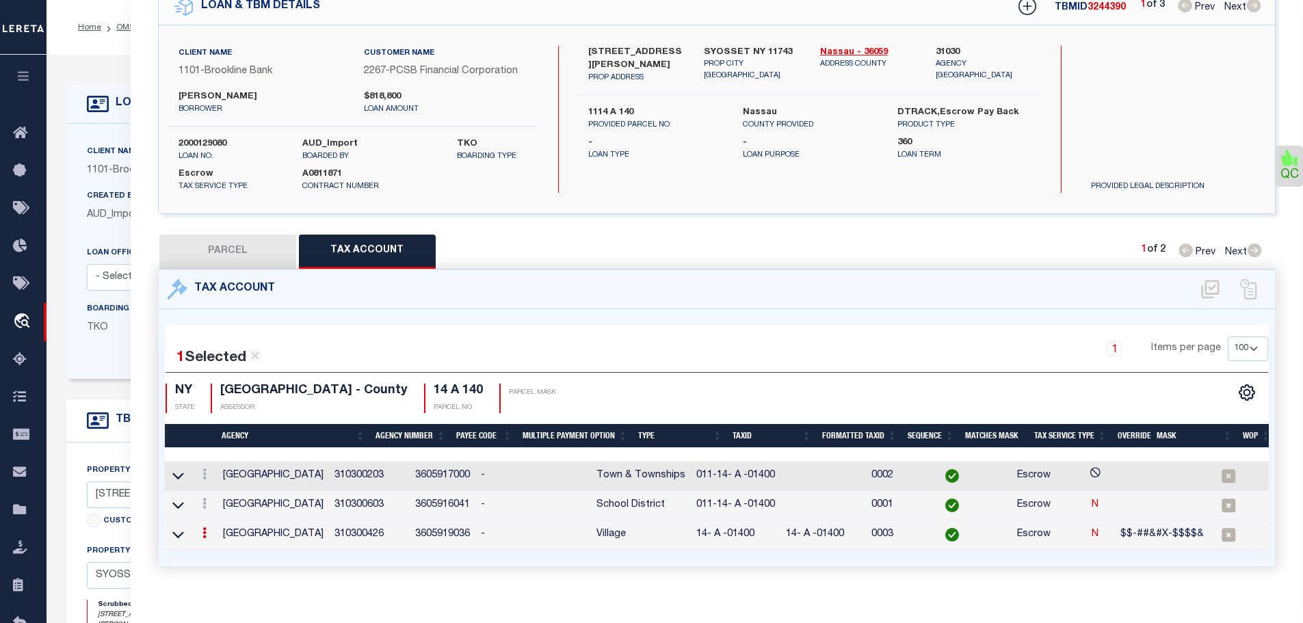
click at [207, 477] on div at bounding box center [204, 476] width 15 height 16
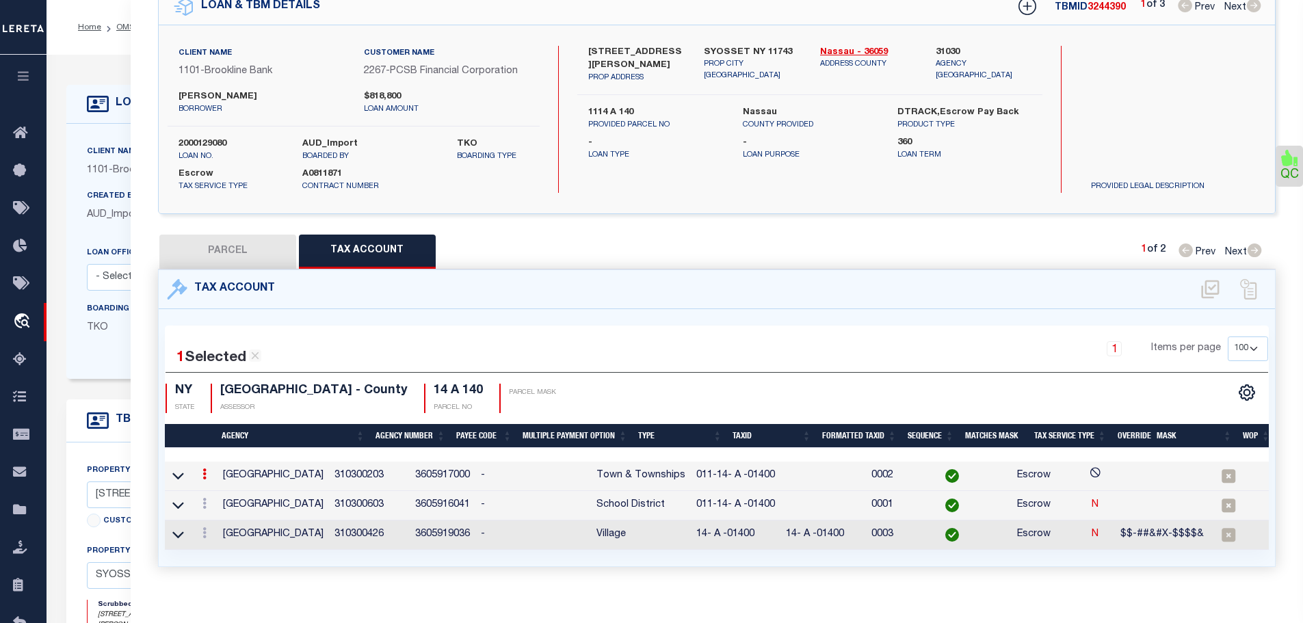
click at [207, 473] on icon at bounding box center [204, 474] width 4 height 11
click at [222, 494] on icon at bounding box center [219, 494] width 10 height 10
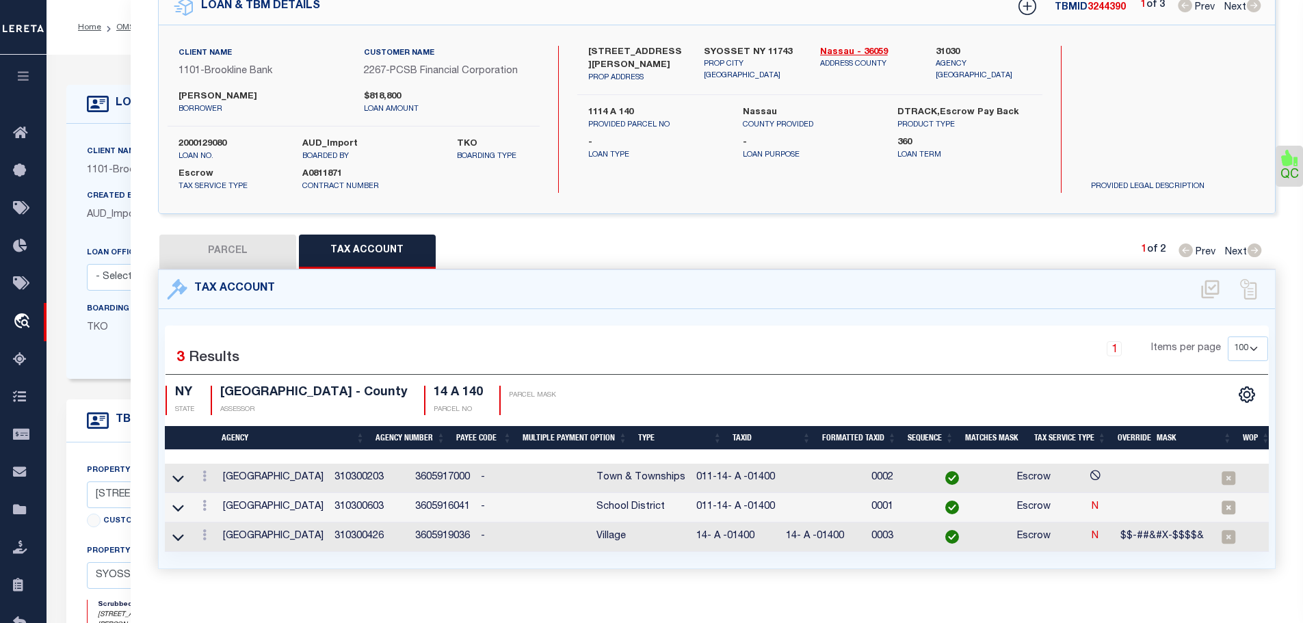
type input "011-14- A -01400"
type textarea "&&$-$$-##&#X-$$$$&*XXXXX ##### $$$-$$-&&&&&-$$$$$ $$$-$$-$$$ -$$$$$ &&$-$$-##&#…"
select select
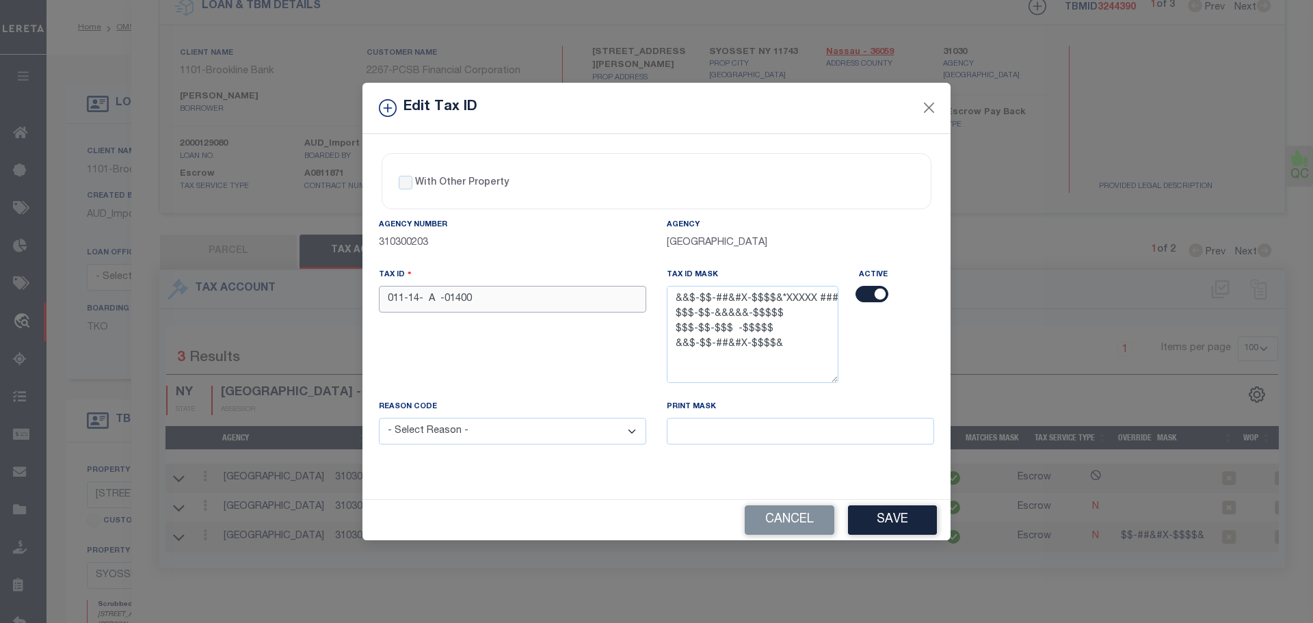
click at [530, 302] on input "011-14- A -01400" at bounding box center [512, 299] width 267 height 27
click at [819, 517] on button "Cancel" at bounding box center [790, 519] width 90 height 29
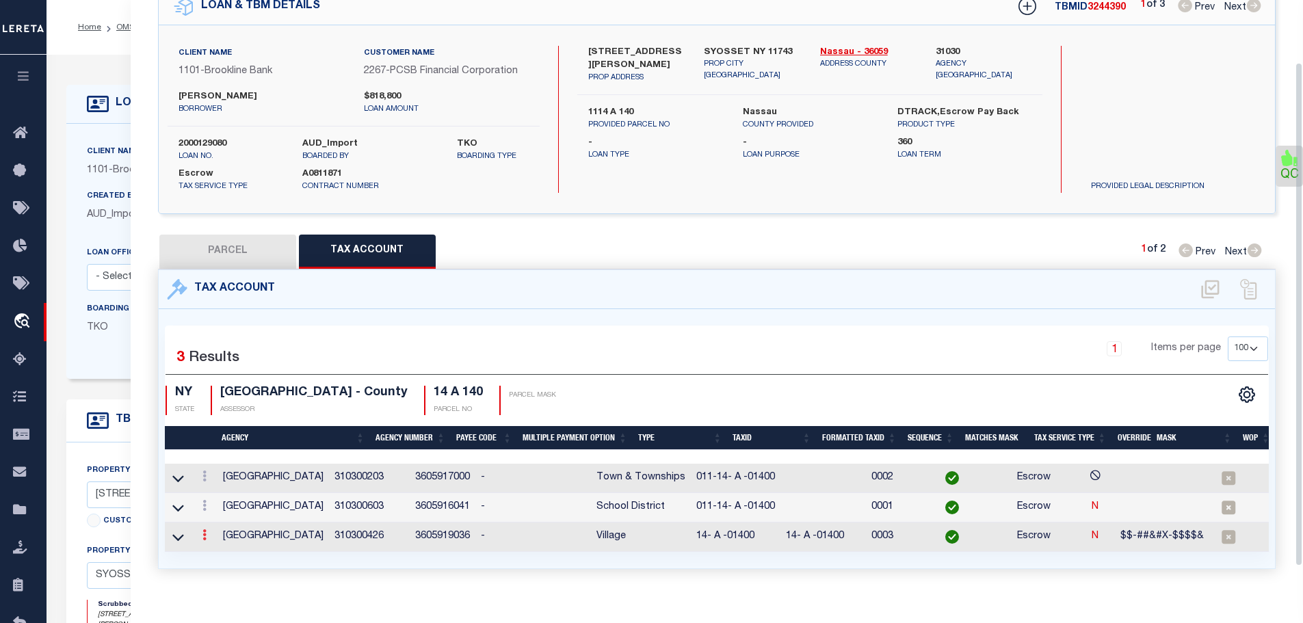
click at [205, 536] on icon at bounding box center [204, 534] width 4 height 11
click at [220, 488] on icon at bounding box center [219, 493] width 10 height 10
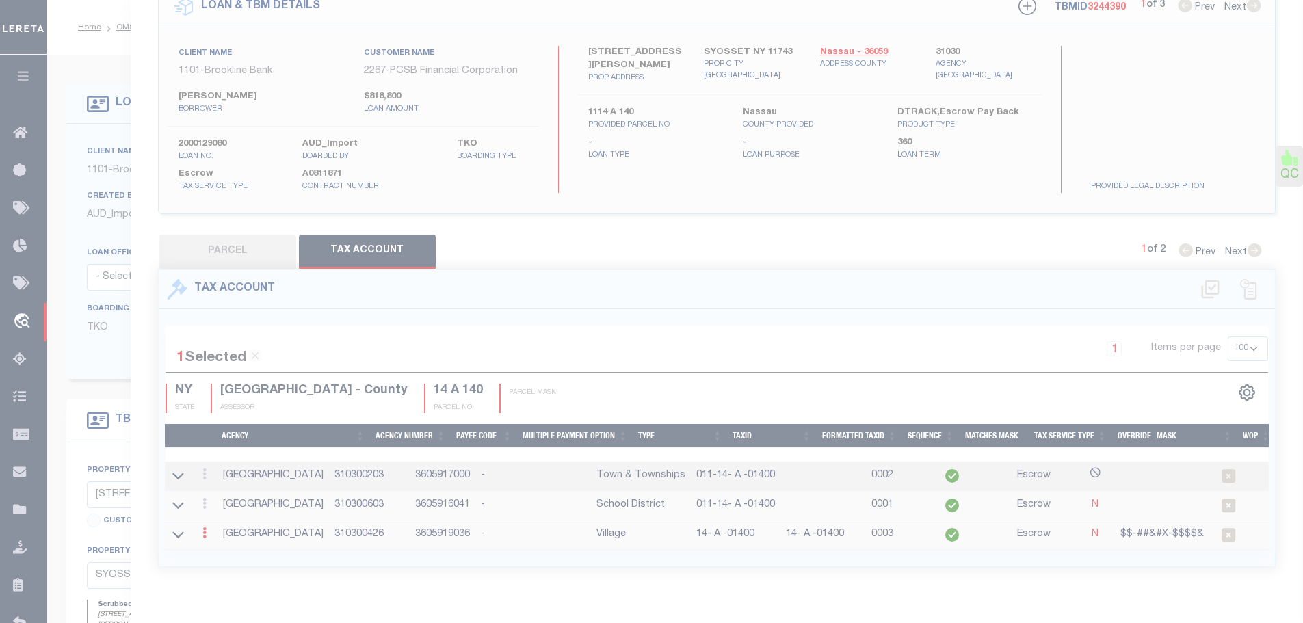
type input "14- A -01400"
type textarea "$$-##&#X-$$$$&"
select select "ACT"
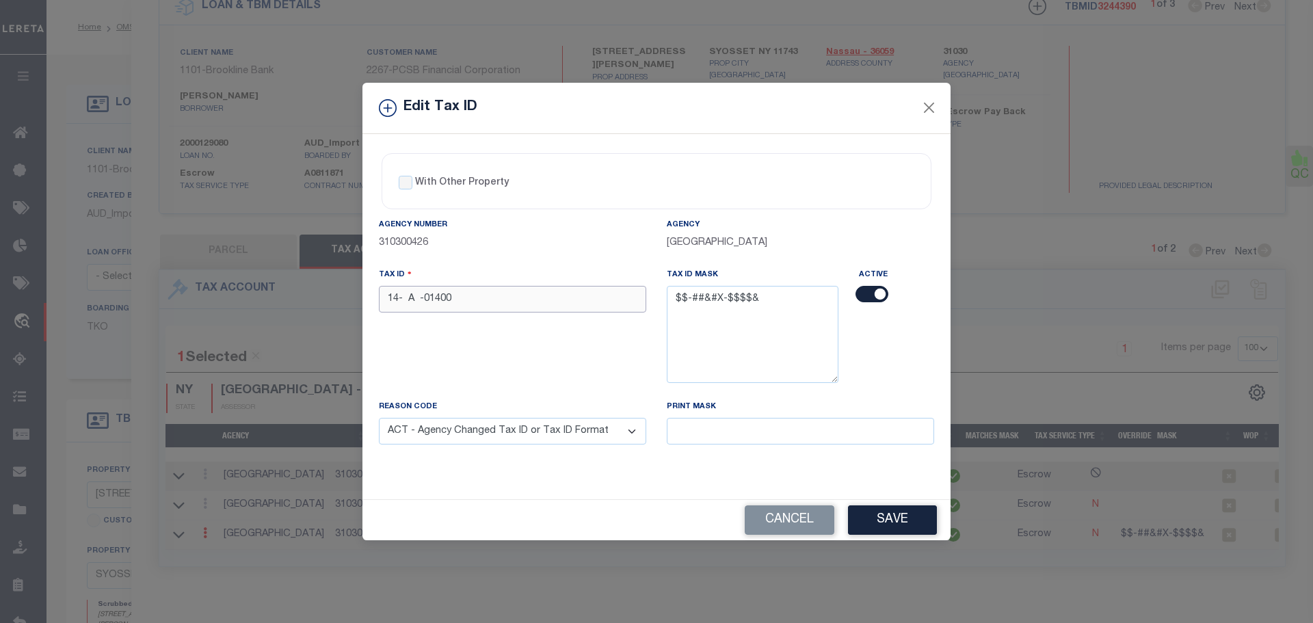
click at [434, 305] on input "14- A -01400" at bounding box center [512, 299] width 267 height 27
paste input "011-"
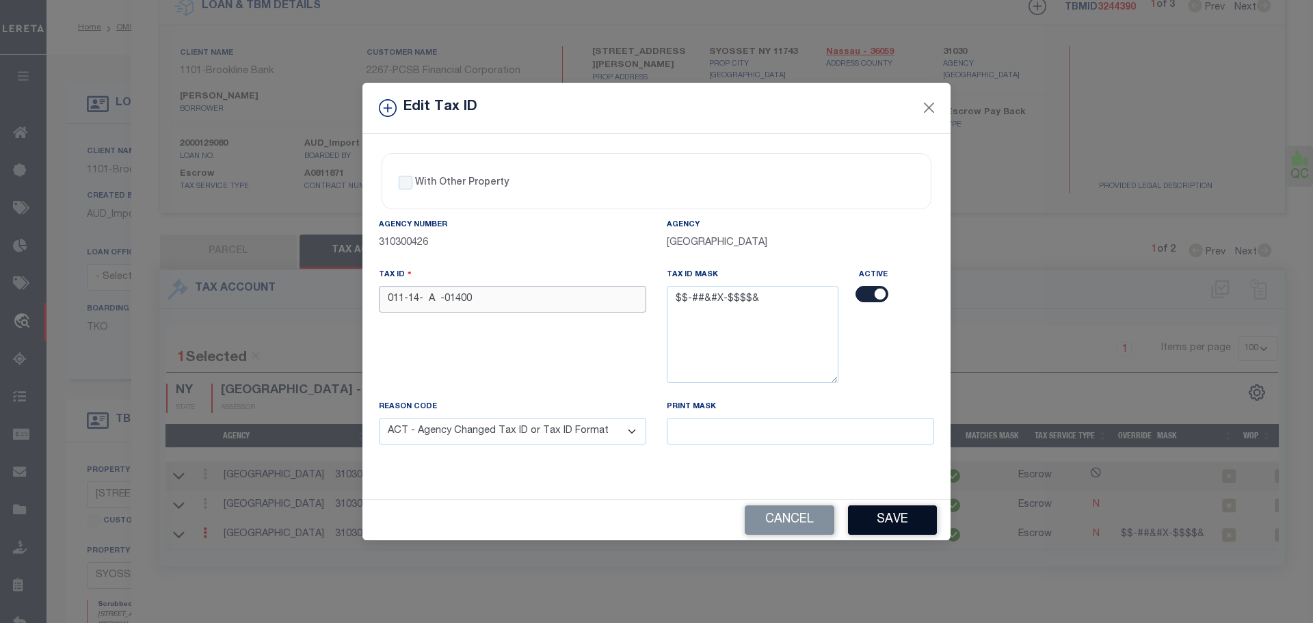
type input "011-14- A -01400"
click at [915, 527] on button "Save" at bounding box center [892, 519] width 89 height 29
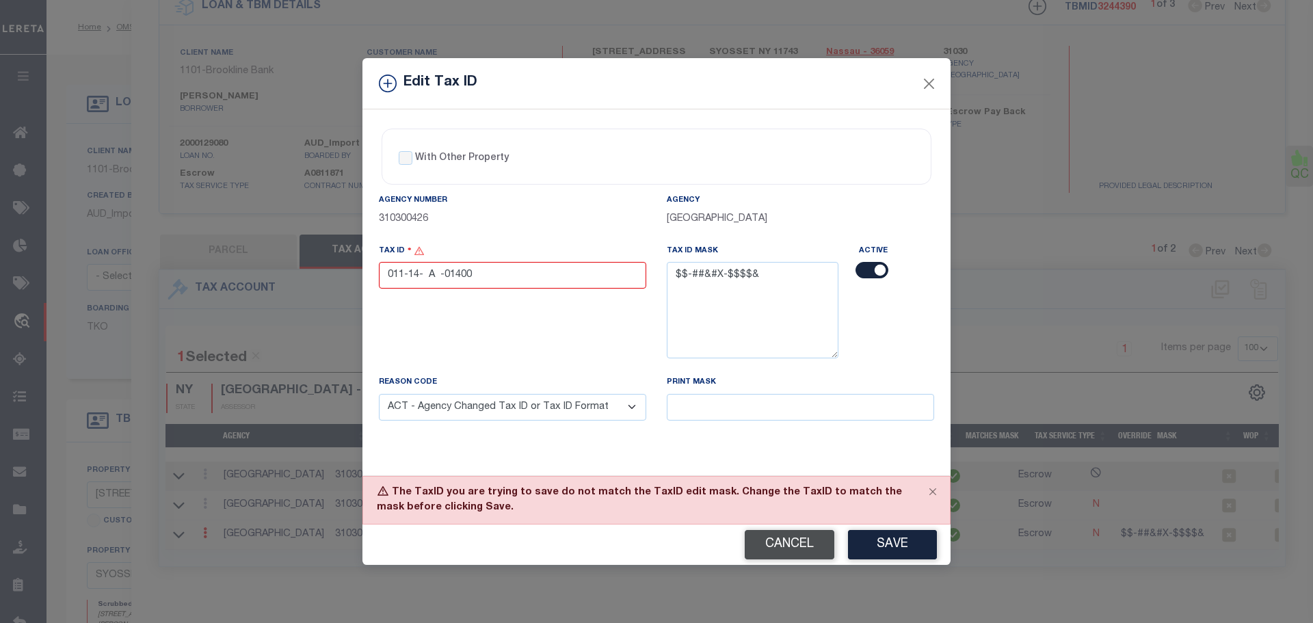
click at [814, 548] on button "Cancel" at bounding box center [790, 544] width 90 height 29
